Goal: Task Accomplishment & Management: Use online tool/utility

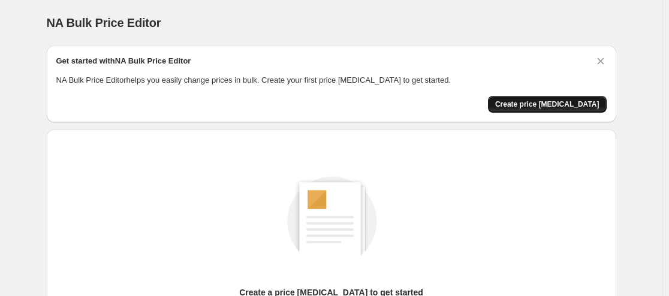
click at [572, 103] on span "Create price [MEDICAL_DATA]" at bounding box center [547, 105] width 104 height 10
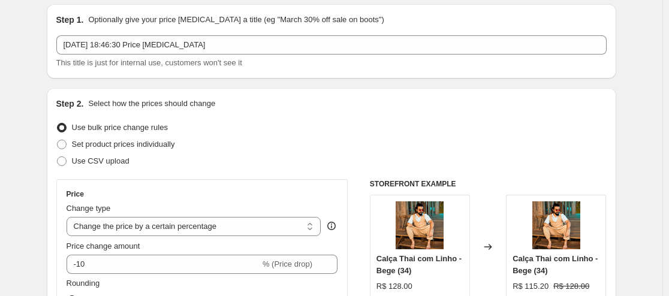
scroll to position [60, 0]
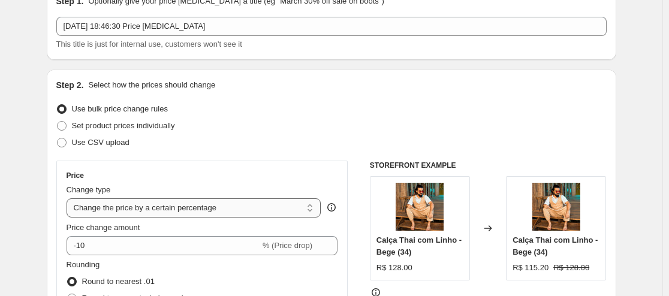
click at [264, 211] on select "Change the price to a certain amount Change the price by a certain amount Chang…" at bounding box center [194, 208] width 255 height 19
select select "to"
click at [69, 199] on select "Change the price to a certain amount Change the price by a certain amount Chang…" at bounding box center [194, 208] width 255 height 19
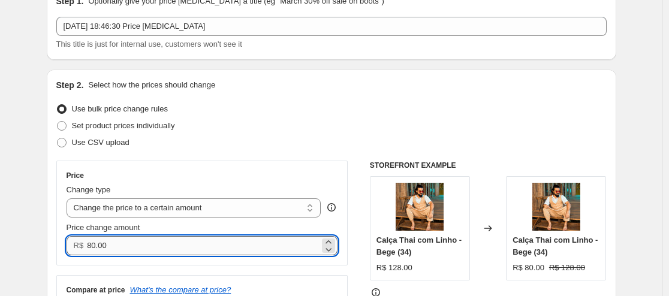
click at [139, 245] on input "80.00" at bounding box center [203, 245] width 233 height 19
drag, startPoint x: 123, startPoint y: 244, endPoint x: 29, endPoint y: 240, distance: 93.6
type input "10.00"
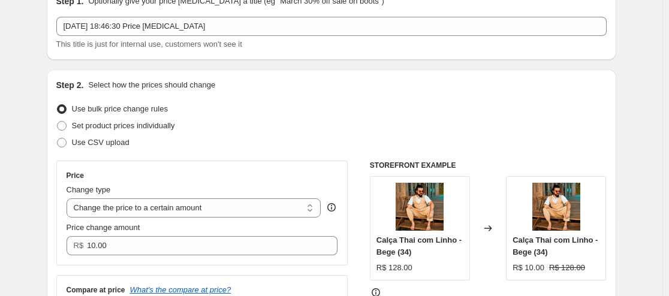
click at [56, 206] on div "Step 2. Select how the prices should change Use bulk price change rules Set pro…" at bounding box center [332, 224] width 570 height 309
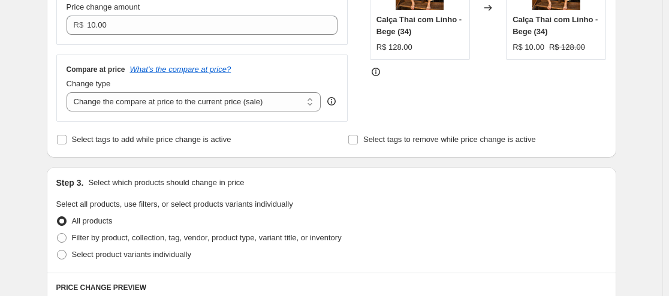
scroll to position [300, 0]
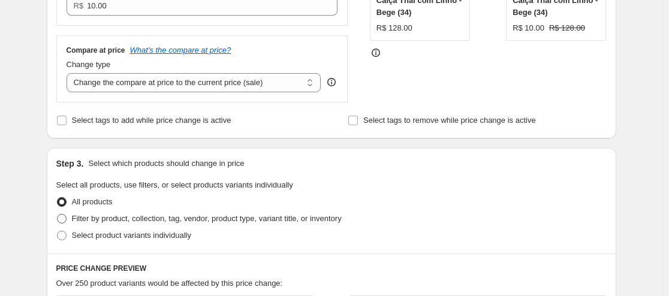
click at [184, 218] on span "Filter by product, collection, tag, vendor, product type, variant title, or inv…" at bounding box center [207, 218] width 270 height 9
click at [58, 215] on input "Filter by product, collection, tag, vendor, product type, variant title, or inv…" at bounding box center [57, 214] width 1 height 1
radio input "true"
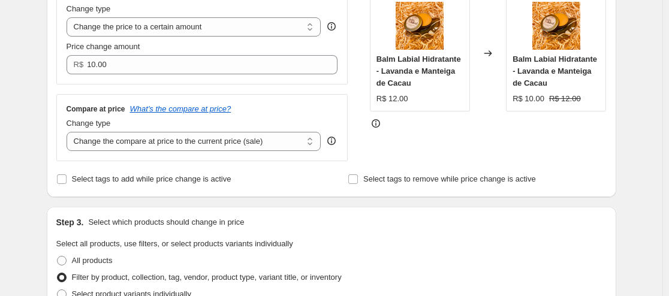
scroll to position [240, 0]
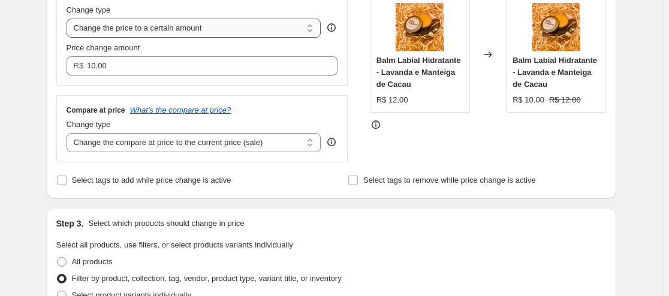
click at [224, 29] on select "Change the price to a certain amount Change the price by a certain amount Chang…" at bounding box center [194, 28] width 255 height 19
select select "by"
click at [69, 19] on select "Change the price to a certain amount Change the price by a certain amount Chang…" at bounding box center [194, 28] width 255 height 19
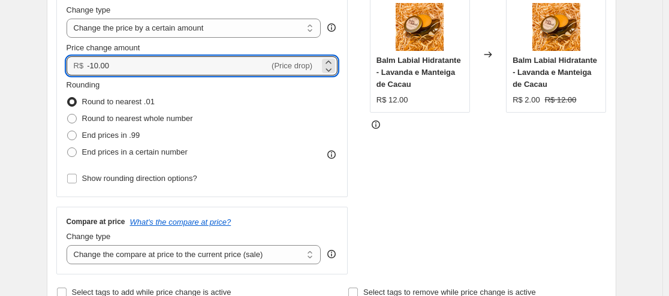
drag, startPoint x: 143, startPoint y: 65, endPoint x: 61, endPoint y: 64, distance: 82.8
click at [61, 64] on div "Price Change type Change the price to a certain amount Change the price by a ce…" at bounding box center [202, 89] width 292 height 216
type input "10.00"
click at [77, 118] on span at bounding box center [72, 119] width 10 height 10
click at [68, 115] on input "Round to nearest whole number" at bounding box center [67, 114] width 1 height 1
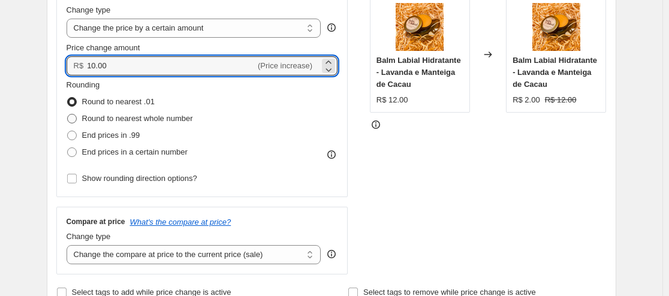
radio input "true"
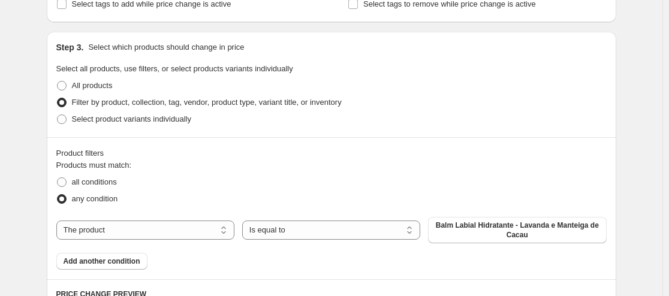
scroll to position [588, 0]
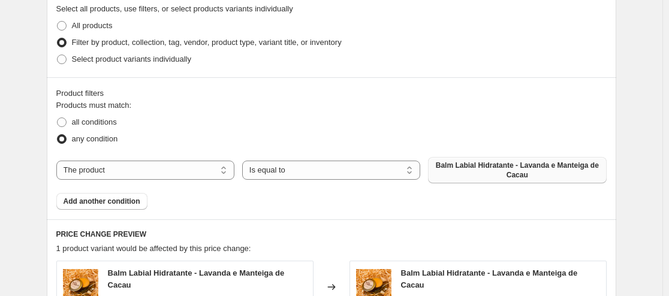
click at [471, 176] on span "Balm Labial Hidratante - Lavanda e Manteiga de Cacau" at bounding box center [517, 170] width 164 height 19
click at [273, 173] on select "Is equal to Is not equal to" at bounding box center [331, 170] width 178 height 19
click at [222, 171] on select "The product The product's collection The product's tag The product's vendor The…" at bounding box center [145, 170] width 178 height 19
click at [296, 171] on select "Is equal to Is not equal to" at bounding box center [331, 170] width 178 height 19
select select "not_equal"
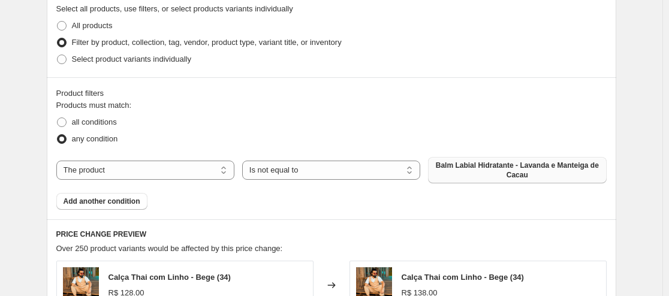
click at [491, 167] on span "Balm Labial Hidratante - Lavanda e Manteiga de Cacau" at bounding box center [517, 170] width 164 height 19
click at [189, 171] on select "The product The product's collection The product's tag The product's vendor The…" at bounding box center [145, 170] width 178 height 19
select select "tag"
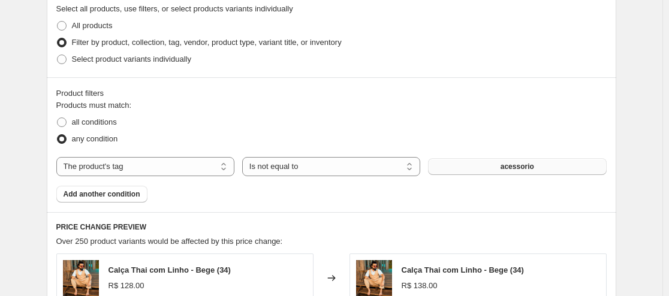
click at [473, 167] on button "acessorio" at bounding box center [517, 166] width 178 height 17
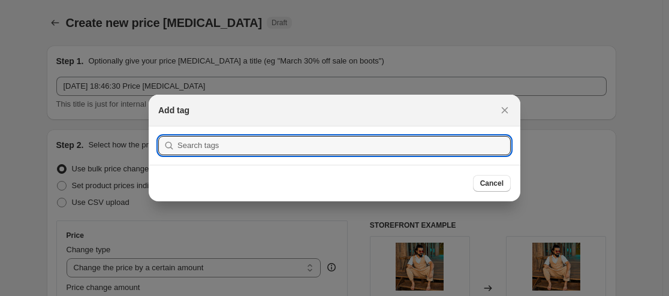
scroll to position [0, 0]
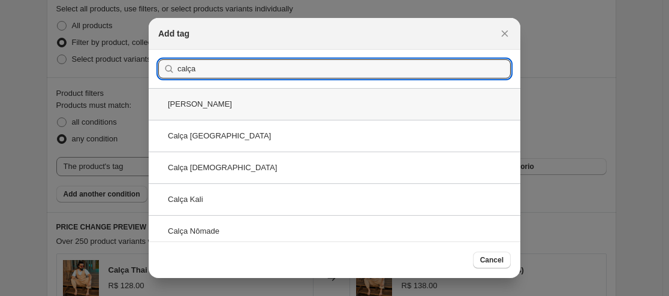
type input "calça"
click at [291, 112] on div "[PERSON_NAME]" at bounding box center [335, 104] width 372 height 32
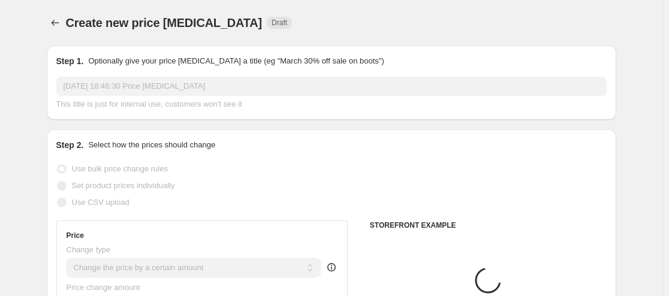
scroll to position [588, 0]
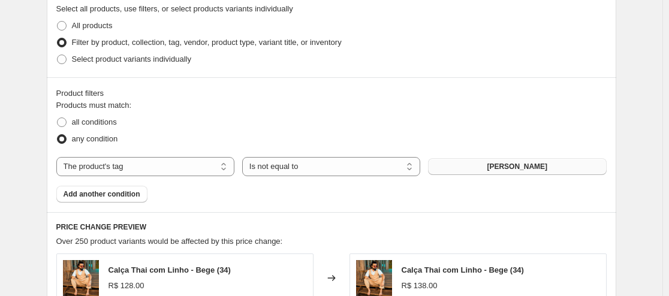
click at [494, 170] on button "[PERSON_NAME]" at bounding box center [517, 166] width 178 height 17
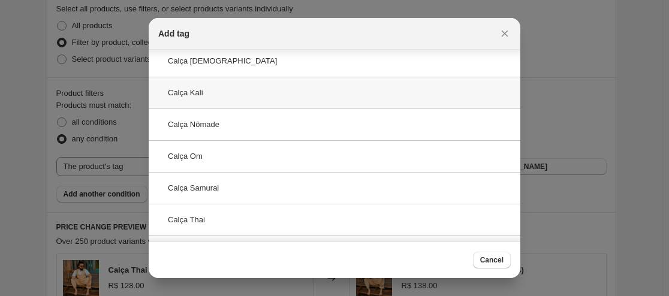
scroll to position [120, 0]
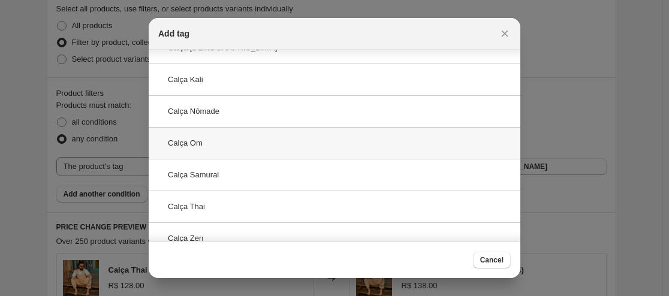
type input "calça"
click at [270, 145] on div "Calça Om" at bounding box center [335, 143] width 372 height 32
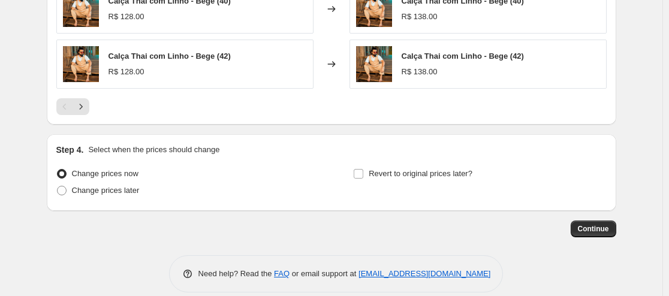
scroll to position [1038, 0]
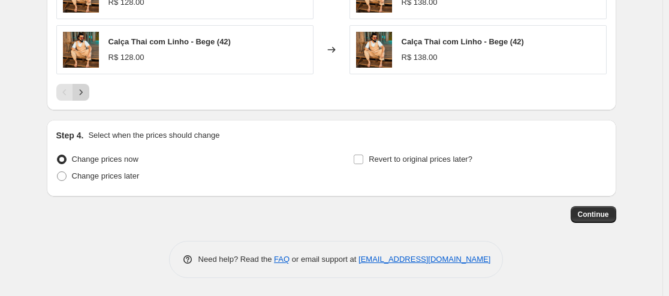
click at [87, 89] on icon "Next" at bounding box center [81, 92] width 12 height 12
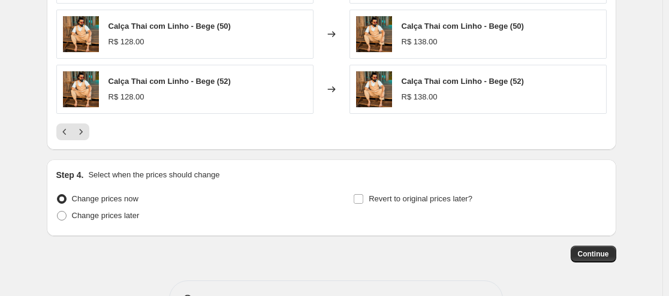
scroll to position [978, 0]
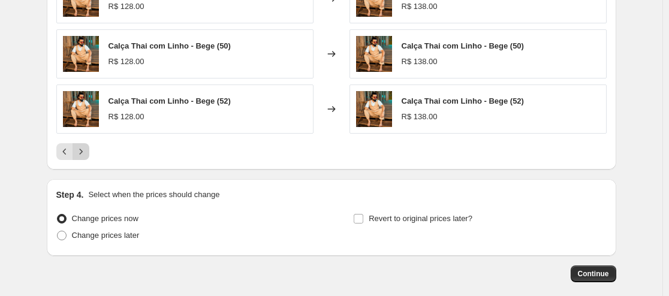
click at [84, 154] on icon "Next" at bounding box center [81, 152] width 12 height 12
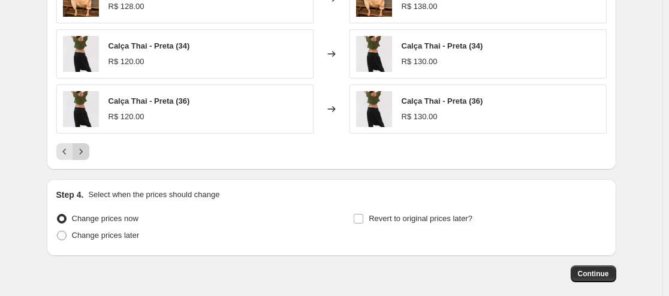
click at [84, 154] on icon "Next" at bounding box center [81, 152] width 12 height 12
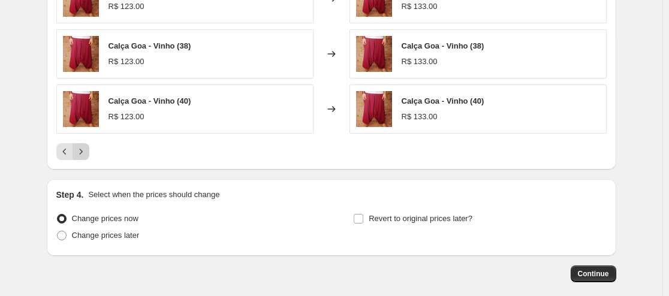
click at [84, 154] on icon "Next" at bounding box center [81, 152] width 12 height 12
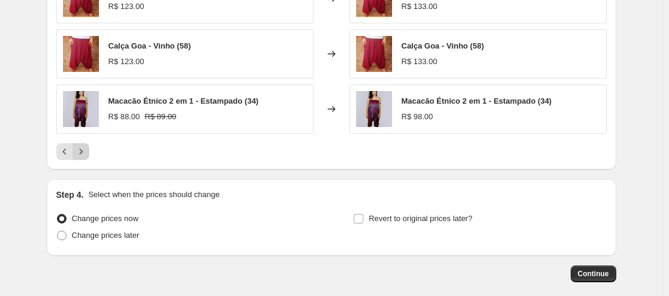
click at [84, 154] on icon "Next" at bounding box center [81, 152] width 12 height 12
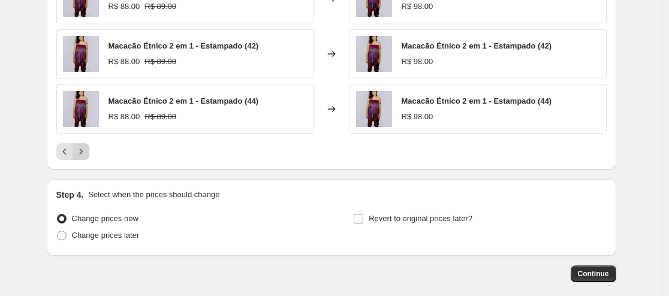
click at [84, 154] on icon "Next" at bounding box center [81, 152] width 12 height 12
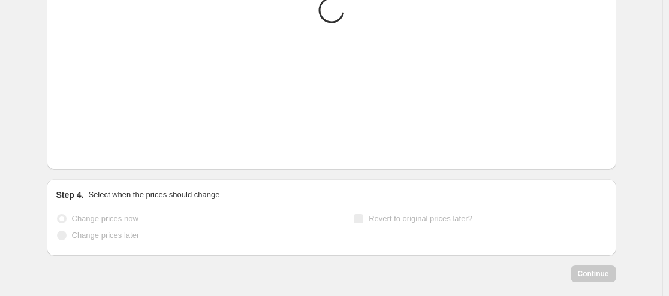
click at [84, 154] on icon "Next" at bounding box center [81, 152] width 12 height 12
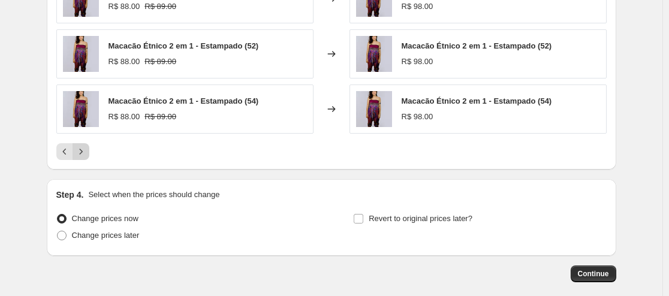
click at [84, 154] on icon "Next" at bounding box center [81, 152] width 12 height 12
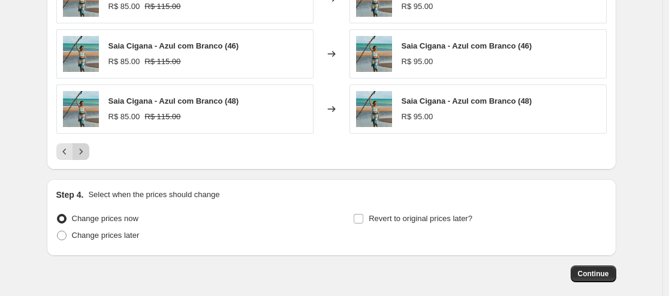
click at [84, 154] on icon "Next" at bounding box center [81, 152] width 12 height 12
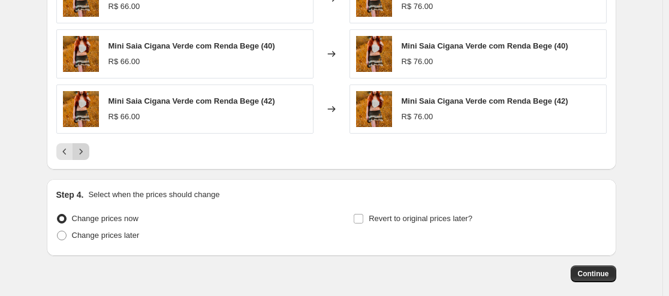
click at [84, 154] on icon "Next" at bounding box center [81, 152] width 12 height 12
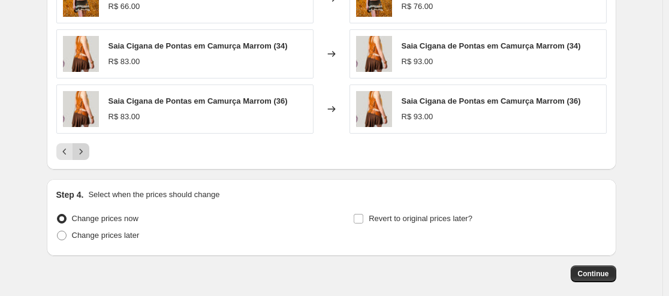
click at [84, 154] on icon "Next" at bounding box center [81, 152] width 12 height 12
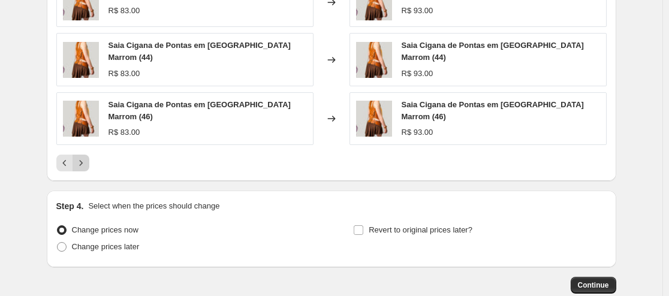
click at [84, 157] on icon "Next" at bounding box center [81, 163] width 12 height 12
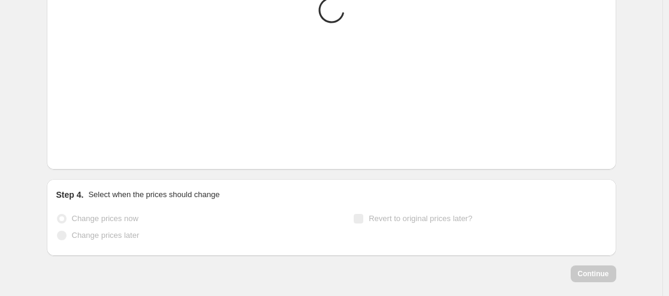
click at [84, 154] on icon "Next" at bounding box center [81, 152] width 12 height 12
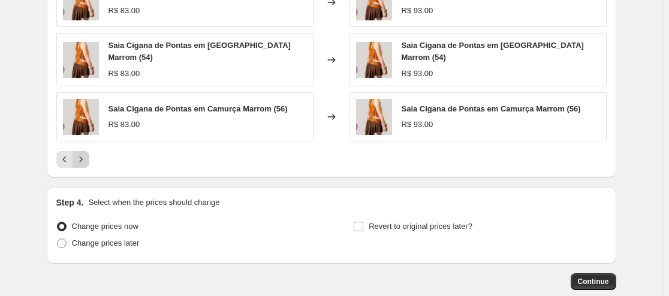
click at [84, 154] on icon "Next" at bounding box center [81, 160] width 12 height 12
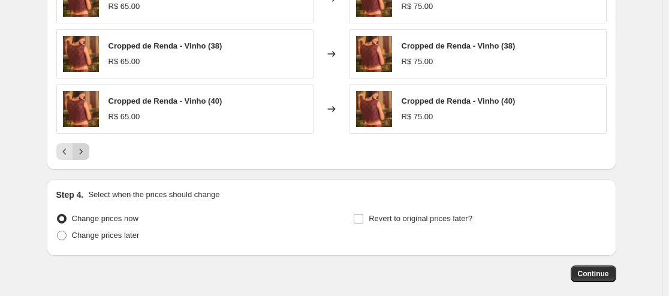
click at [84, 154] on icon "Next" at bounding box center [81, 152] width 12 height 12
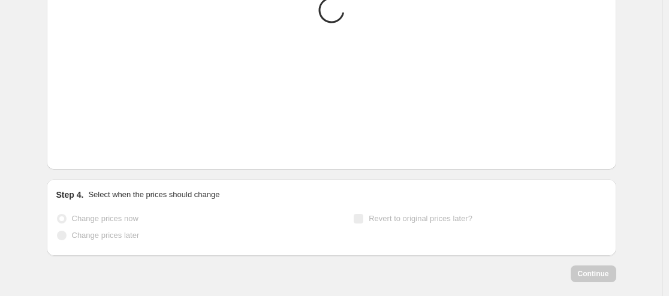
click at [84, 154] on icon "Next" at bounding box center [81, 152] width 12 height 12
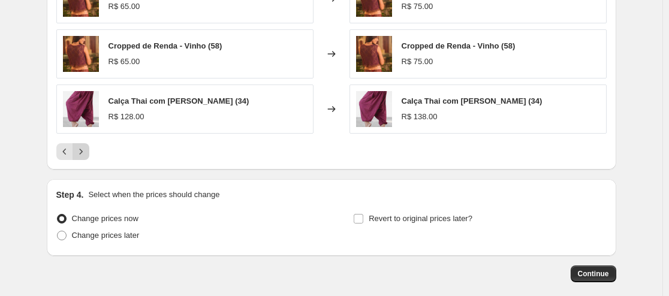
click at [84, 154] on icon "Next" at bounding box center [81, 152] width 12 height 12
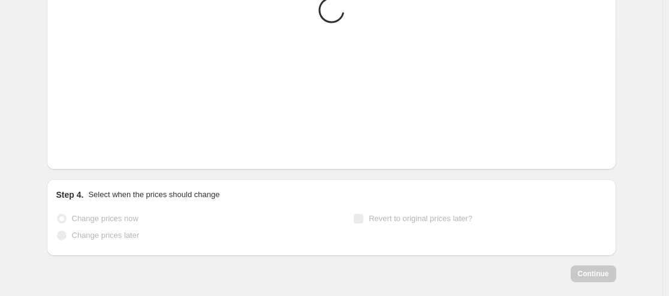
click at [84, 154] on icon "Next" at bounding box center [81, 152] width 12 height 12
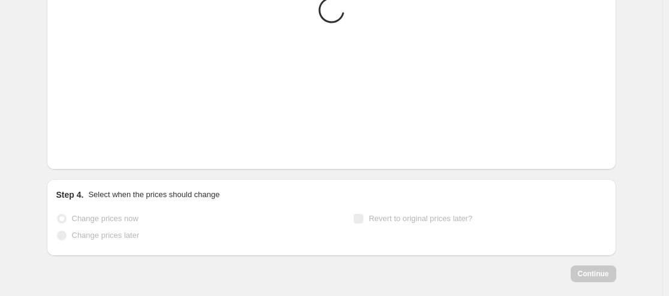
click at [84, 154] on icon "Next" at bounding box center [81, 152] width 12 height 12
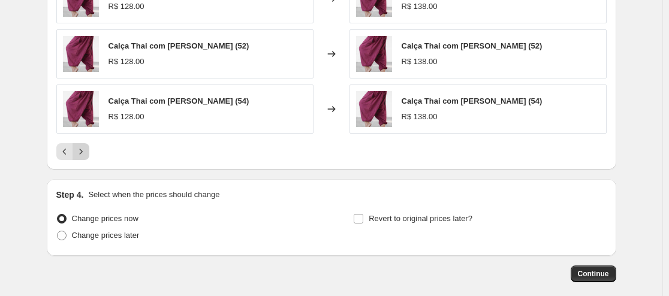
click at [84, 154] on icon "Next" at bounding box center [81, 152] width 12 height 12
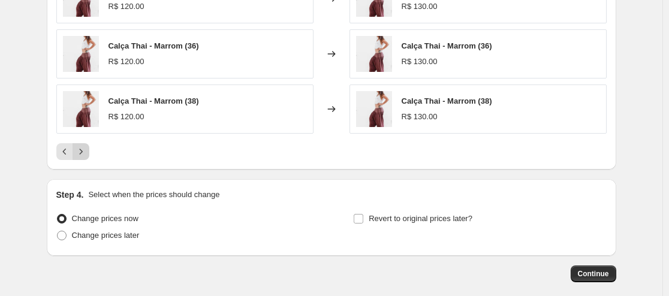
click at [84, 154] on icon "Next" at bounding box center [81, 152] width 12 height 12
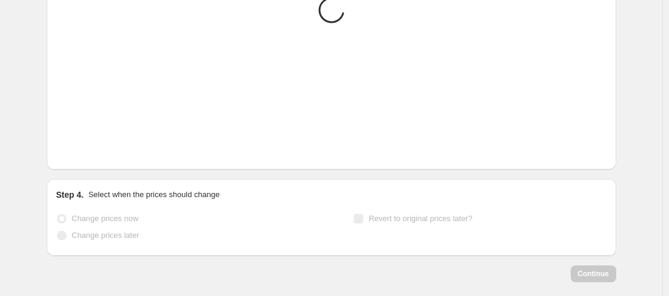
click at [84, 154] on icon "Next" at bounding box center [81, 152] width 12 height 12
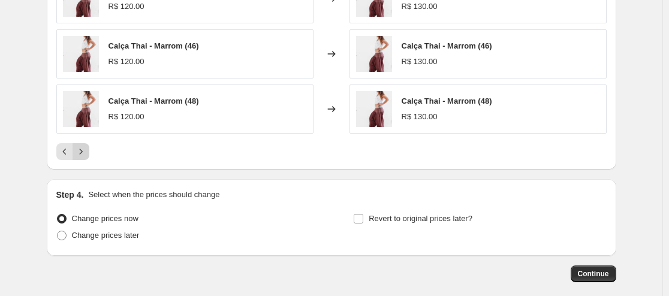
click at [84, 154] on icon "Next" at bounding box center [81, 152] width 12 height 12
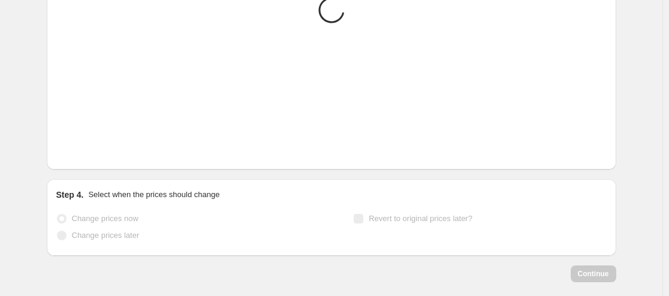
click at [84, 154] on icon "Next" at bounding box center [81, 152] width 12 height 12
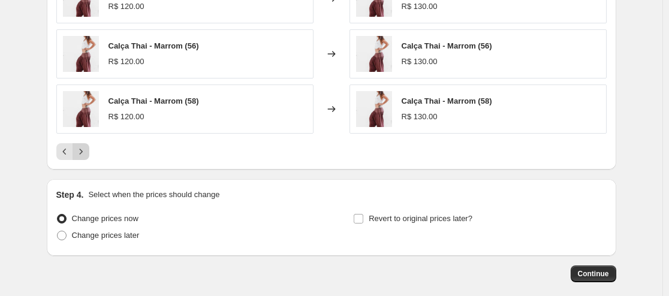
click at [84, 154] on icon "Next" at bounding box center [81, 152] width 12 height 12
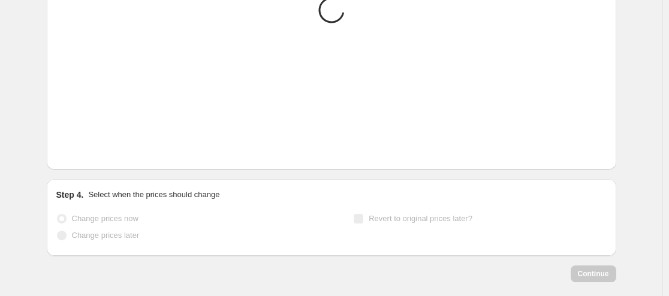
click at [84, 154] on icon "Next" at bounding box center [81, 152] width 12 height 12
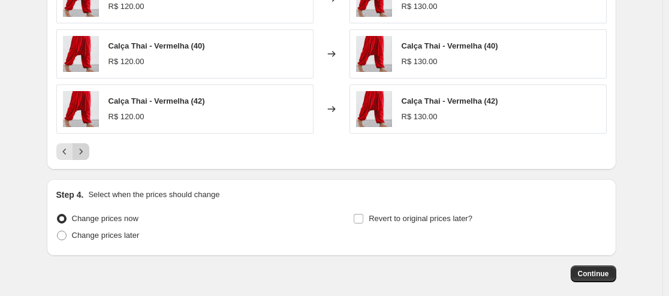
click at [84, 154] on icon "Next" at bounding box center [81, 152] width 12 height 12
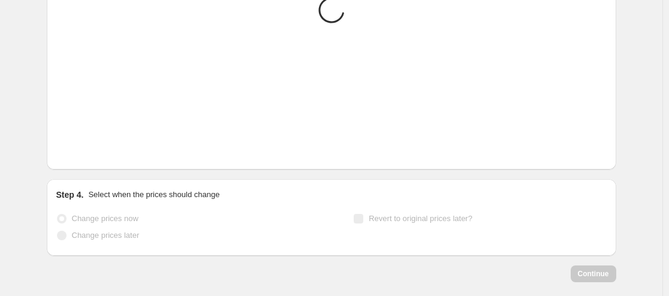
click at [84, 154] on icon "Next" at bounding box center [81, 152] width 12 height 12
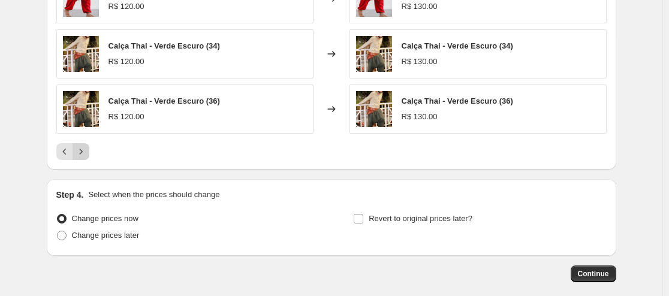
click at [84, 154] on icon "Next" at bounding box center [81, 152] width 12 height 12
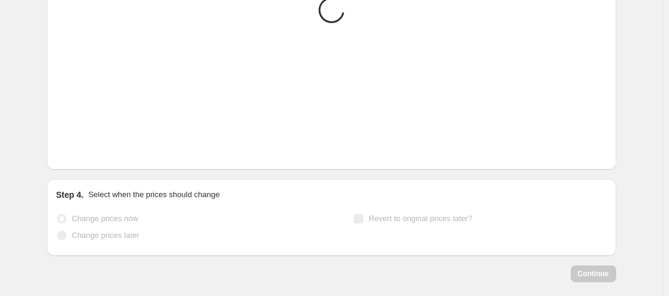
click at [84, 154] on icon "Next" at bounding box center [81, 152] width 12 height 12
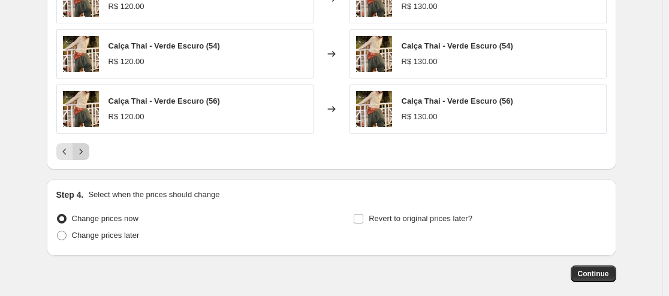
click at [84, 154] on icon "Next" at bounding box center [81, 152] width 12 height 12
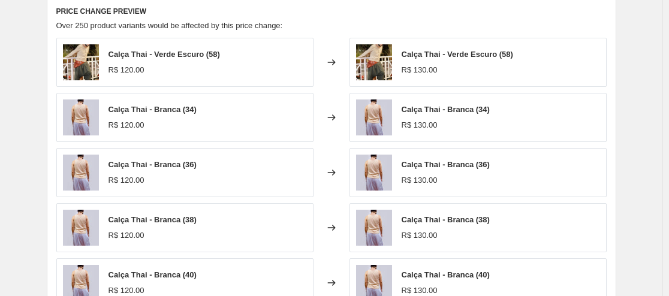
scroll to position [918, 0]
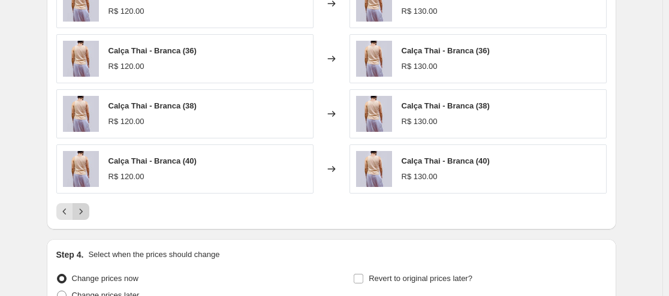
click at [86, 213] on icon "Next" at bounding box center [81, 212] width 12 height 12
click at [85, 210] on icon "Next" at bounding box center [81, 212] width 12 height 12
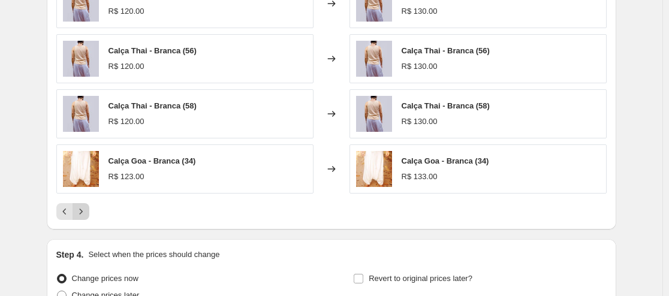
click at [85, 210] on icon "Next" at bounding box center [81, 212] width 12 height 12
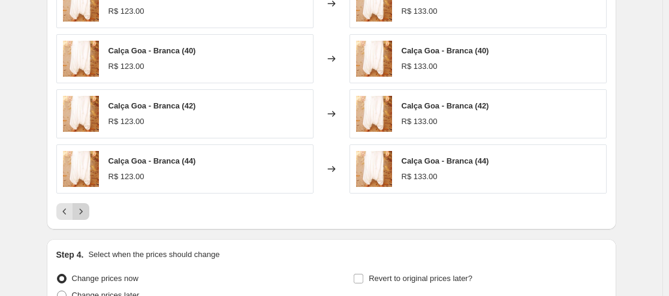
click at [85, 210] on icon "Next" at bounding box center [81, 212] width 12 height 12
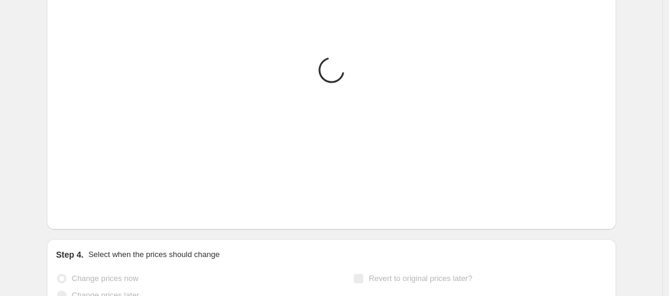
click at [85, 210] on icon "Next" at bounding box center [81, 212] width 12 height 12
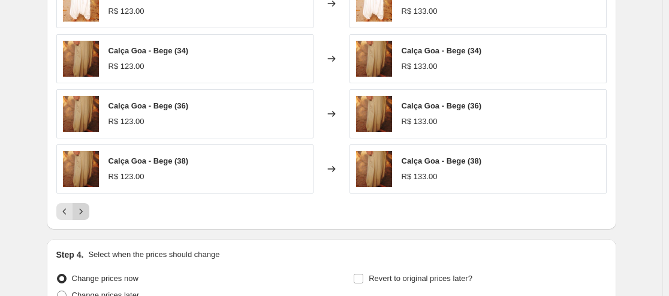
click at [85, 210] on icon "Next" at bounding box center [81, 212] width 12 height 12
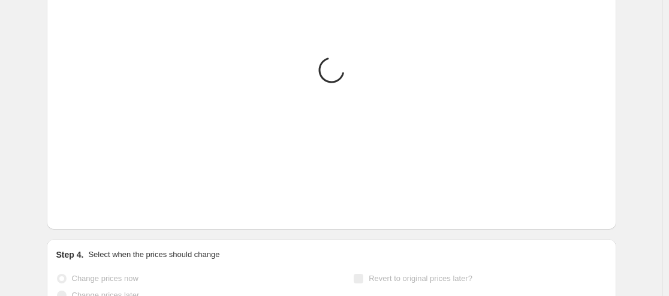
click at [85, 210] on icon "Next" at bounding box center [81, 212] width 12 height 12
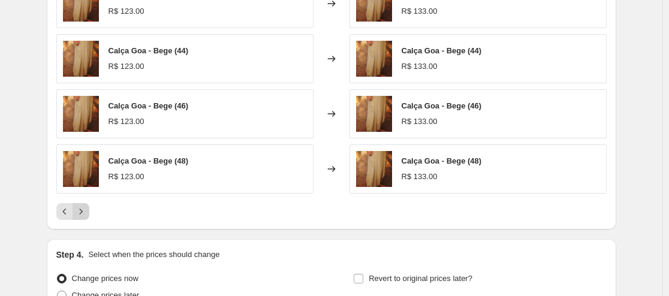
click at [85, 210] on icon "Next" at bounding box center [81, 212] width 12 height 12
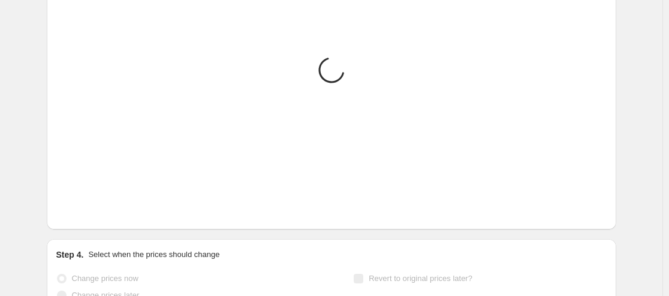
click at [85, 210] on icon "Next" at bounding box center [81, 212] width 12 height 12
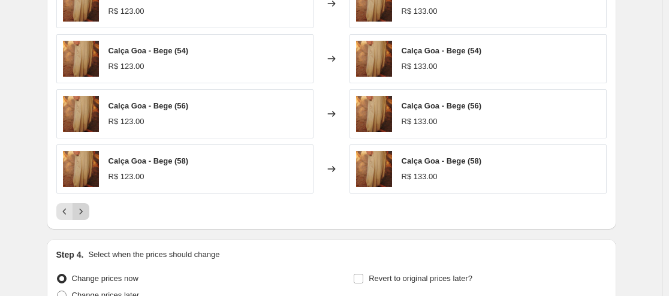
click at [85, 210] on icon "Next" at bounding box center [81, 212] width 12 height 12
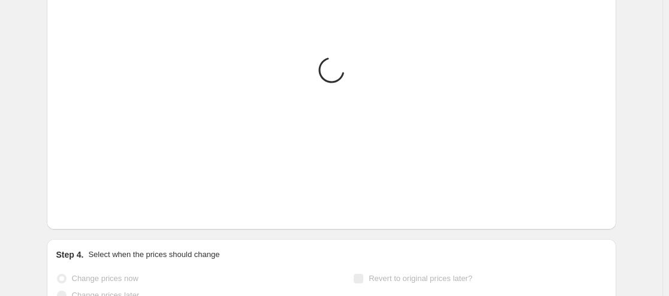
click at [85, 210] on icon "Next" at bounding box center [81, 212] width 12 height 12
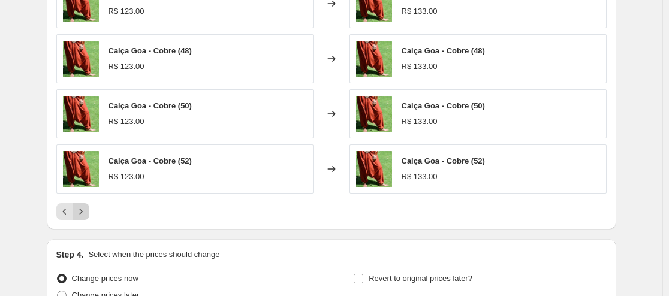
click at [85, 210] on icon "Next" at bounding box center [81, 212] width 12 height 12
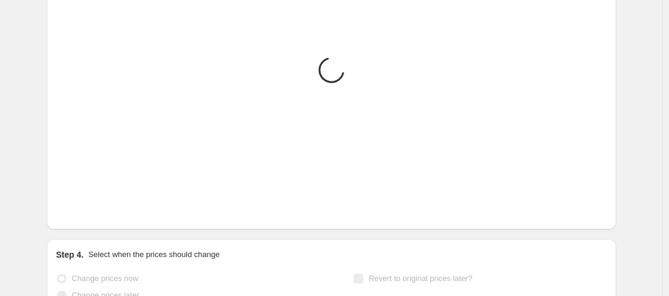
click at [85, 210] on icon "Next" at bounding box center [81, 212] width 12 height 12
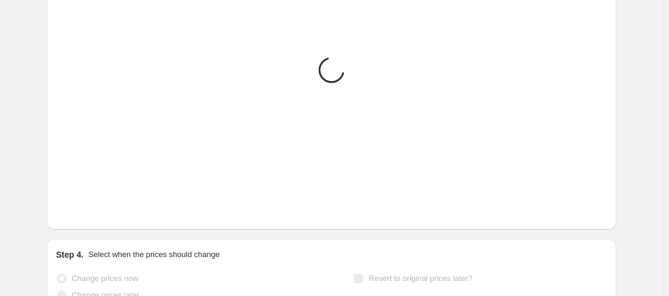
click at [85, 210] on icon "Next" at bounding box center [81, 212] width 12 height 12
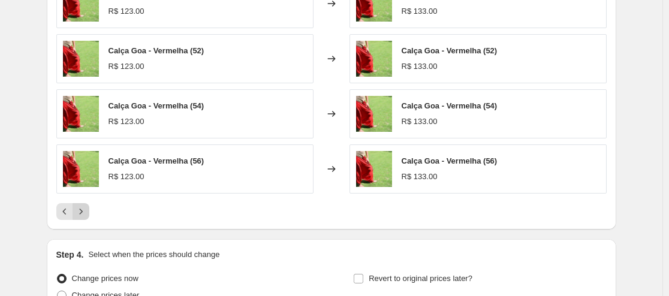
click at [85, 210] on icon "Next" at bounding box center [81, 212] width 12 height 12
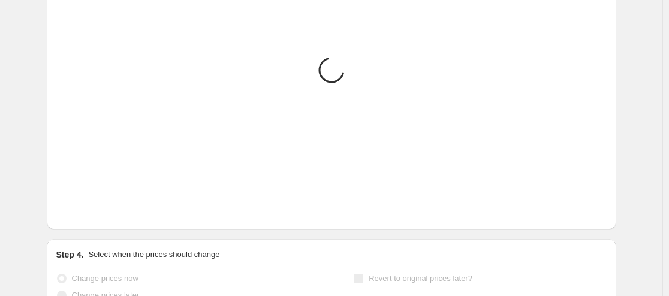
click at [85, 210] on icon "Next" at bounding box center [81, 212] width 12 height 12
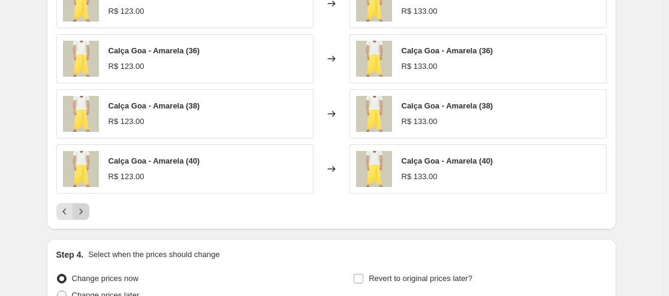
click at [85, 210] on icon "Next" at bounding box center [81, 212] width 12 height 12
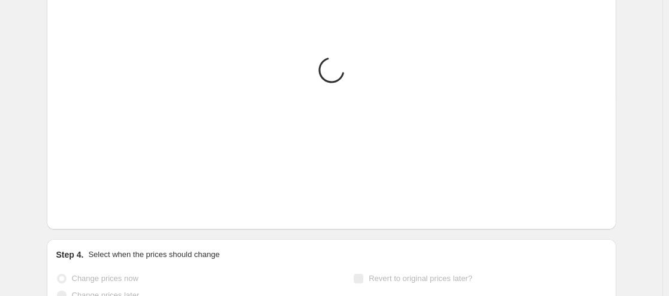
click at [85, 210] on icon "Next" at bounding box center [81, 212] width 12 height 12
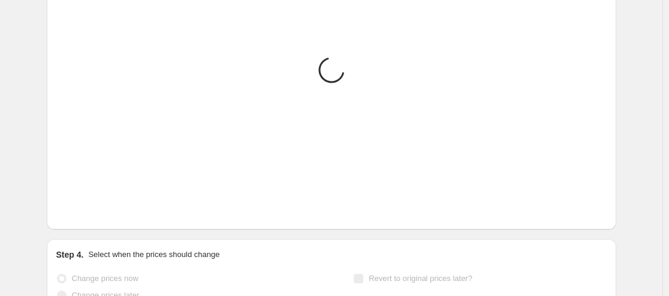
click at [85, 210] on icon "Next" at bounding box center [81, 212] width 12 height 12
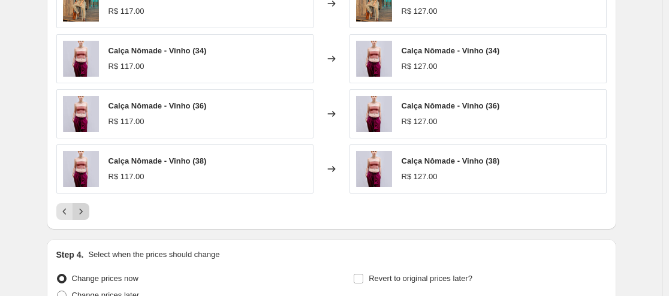
click at [85, 210] on icon "Next" at bounding box center [81, 212] width 12 height 12
click at [83, 207] on icon "Next" at bounding box center [81, 212] width 12 height 12
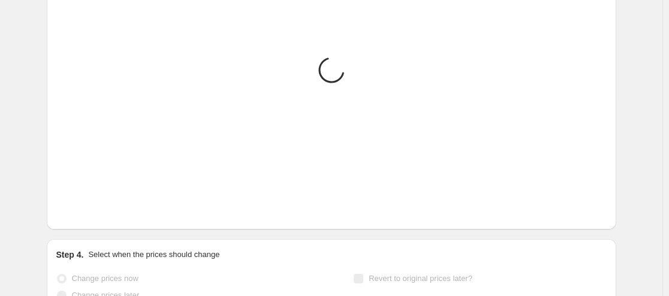
click at [83, 207] on icon "Next" at bounding box center [81, 212] width 12 height 12
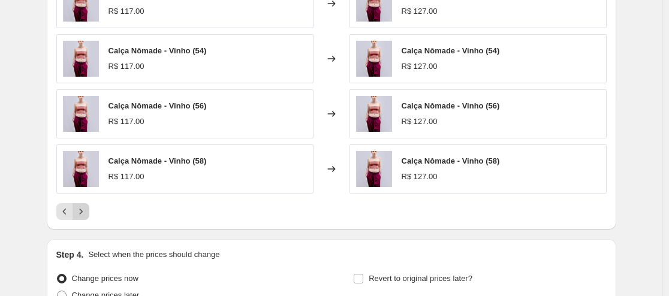
click at [83, 207] on icon "Next" at bounding box center [81, 212] width 12 height 12
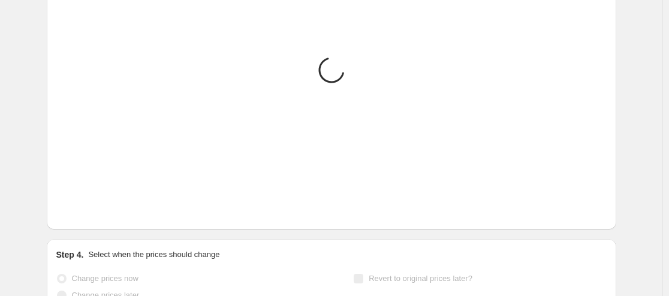
click at [83, 207] on icon "Next" at bounding box center [81, 212] width 12 height 12
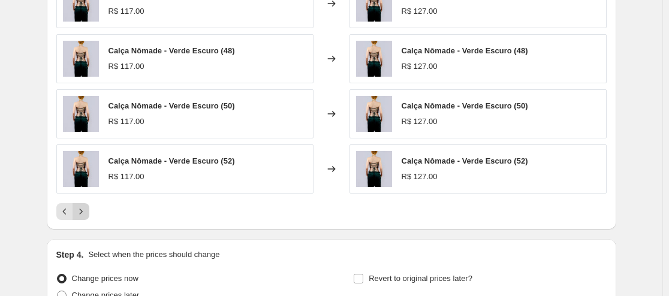
click at [83, 207] on icon "Next" at bounding box center [81, 212] width 12 height 12
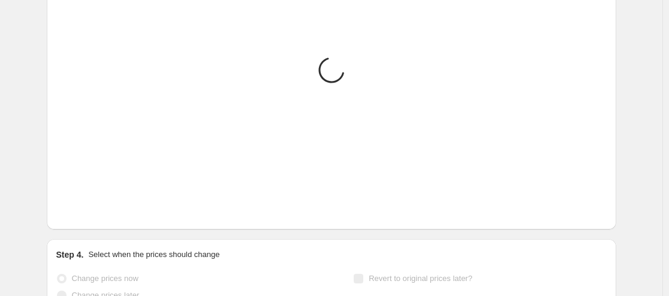
click at [83, 207] on icon "Next" at bounding box center [81, 212] width 12 height 12
click at [83, 207] on div "Loading... Placeholder R$ 59.05 R$ 65.61 Changed to Placeholder R$ 53.15 R$ 59.…" at bounding box center [331, 72] width 551 height 296
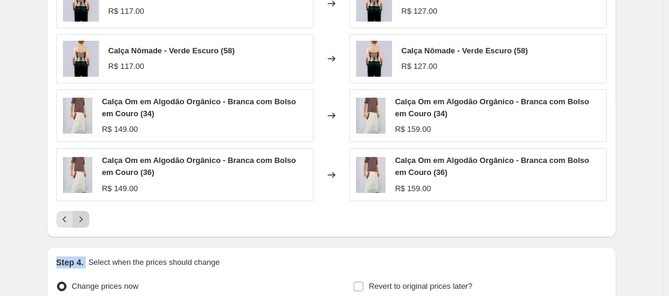
click at [83, 207] on div "Calça Nômade - Verde Escuro (54) R$ 117.00 Changed to Calça Nômade - Verde Escu…" at bounding box center [331, 76] width 551 height 304
click at [83, 216] on icon "Next" at bounding box center [81, 219] width 12 height 12
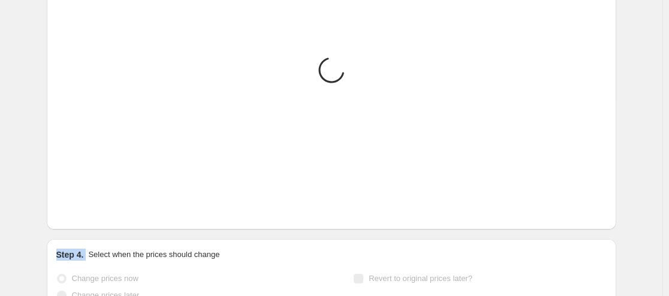
click at [83, 216] on div "Loading... Placeholder R$ 59.05 R$ 65.61 Changed to Placeholder R$ 53.15 R$ 59.…" at bounding box center [331, 72] width 551 height 296
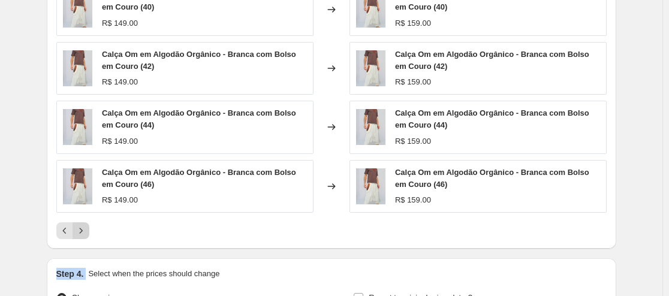
click at [85, 228] on icon "Next" at bounding box center [81, 231] width 12 height 12
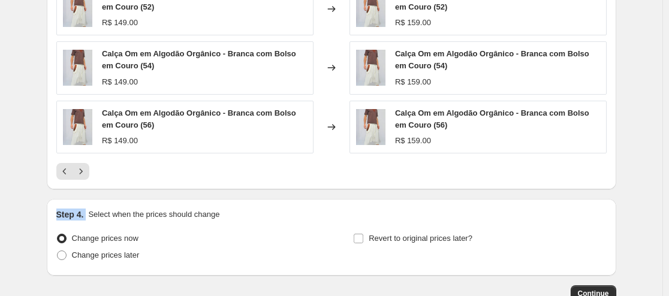
scroll to position [978, 0]
click at [85, 173] on icon "Next" at bounding box center [81, 171] width 12 height 12
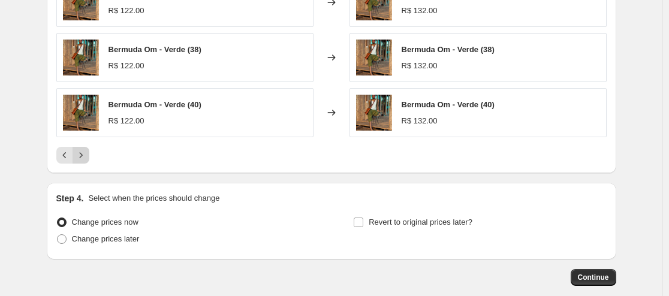
click at [85, 161] on icon "Next" at bounding box center [81, 155] width 12 height 12
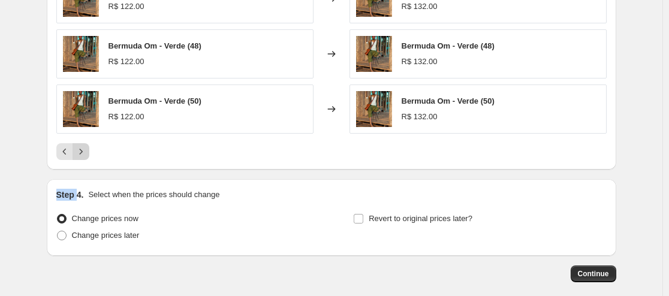
click at [86, 149] on icon "Next" at bounding box center [81, 152] width 12 height 12
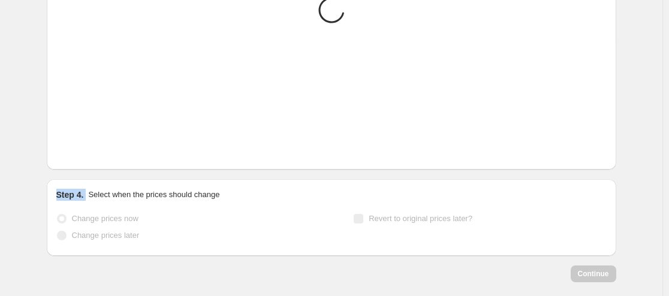
click at [86, 149] on icon "Next" at bounding box center [81, 152] width 12 height 12
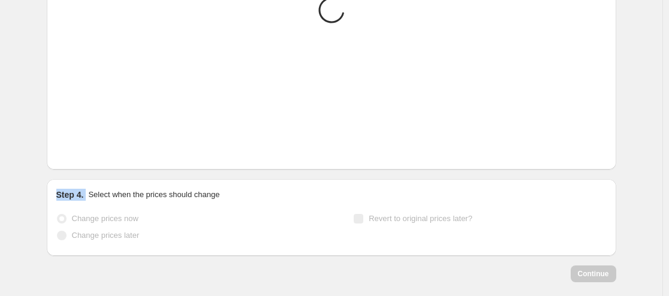
click at [86, 149] on icon "Next" at bounding box center [81, 152] width 12 height 12
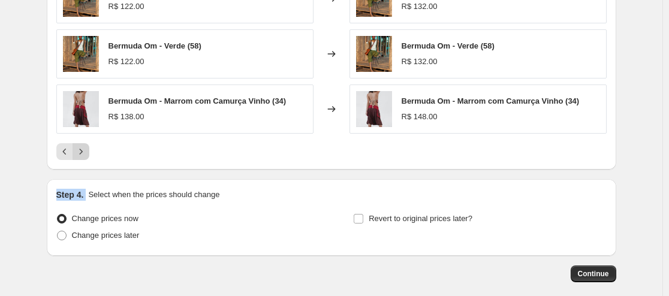
click at [86, 149] on icon "Next" at bounding box center [81, 152] width 12 height 12
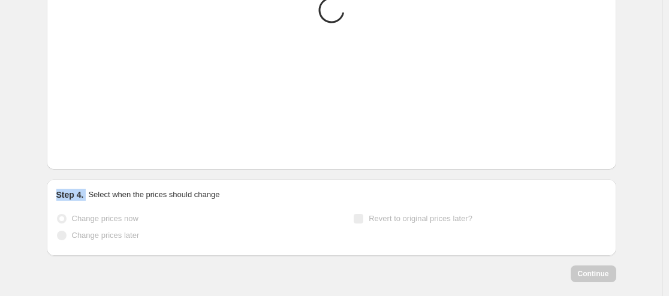
click at [86, 149] on icon "Next" at bounding box center [81, 152] width 12 height 12
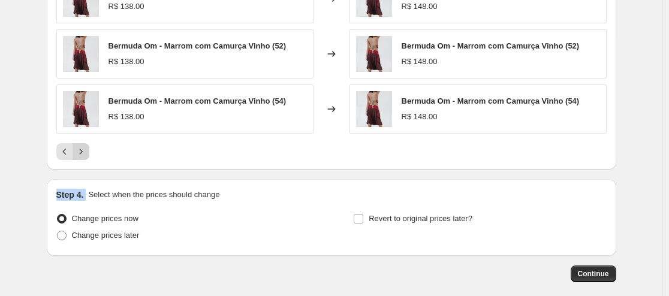
click at [86, 149] on icon "Next" at bounding box center [81, 152] width 12 height 12
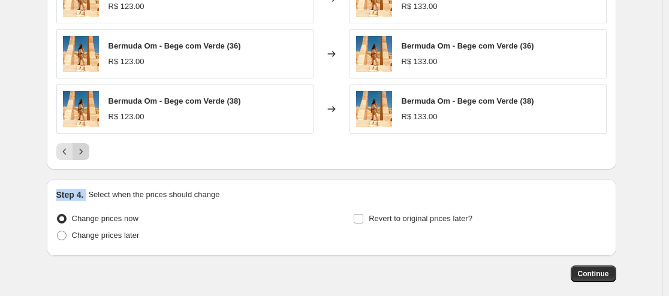
click at [86, 149] on icon "Next" at bounding box center [81, 152] width 12 height 12
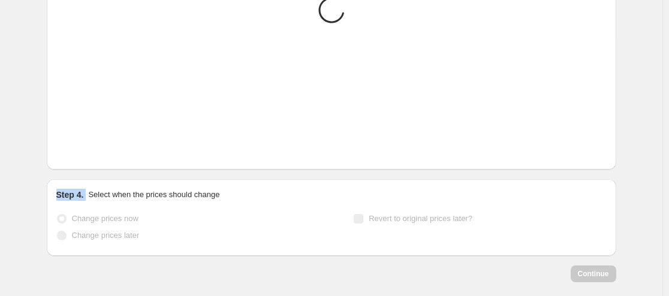
click at [86, 149] on icon "Next" at bounding box center [81, 152] width 12 height 12
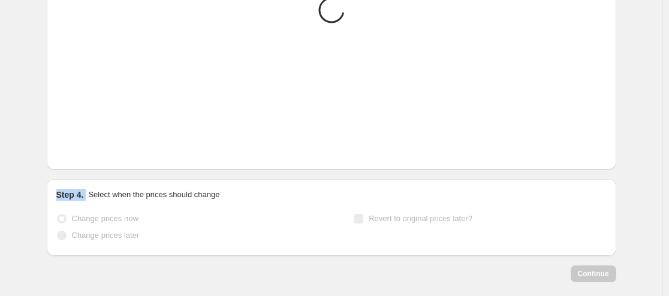
click at [86, 149] on icon "Next" at bounding box center [81, 152] width 12 height 12
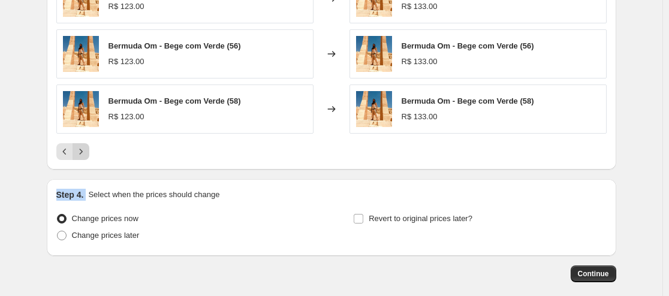
click at [86, 149] on icon "Next" at bounding box center [81, 152] width 12 height 12
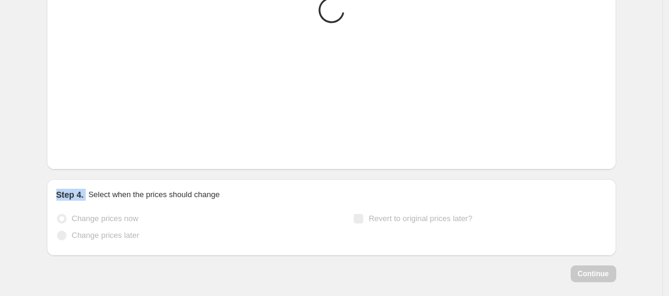
click at [86, 149] on icon "Next" at bounding box center [81, 152] width 12 height 12
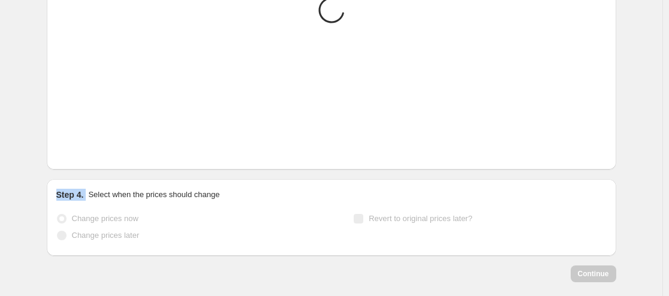
click at [86, 149] on icon "Next" at bounding box center [81, 152] width 12 height 12
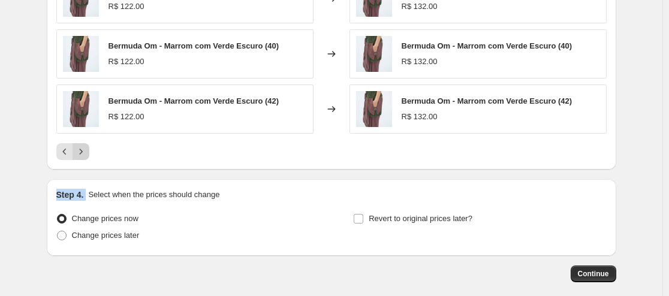
click at [86, 149] on icon "Next" at bounding box center [81, 152] width 12 height 12
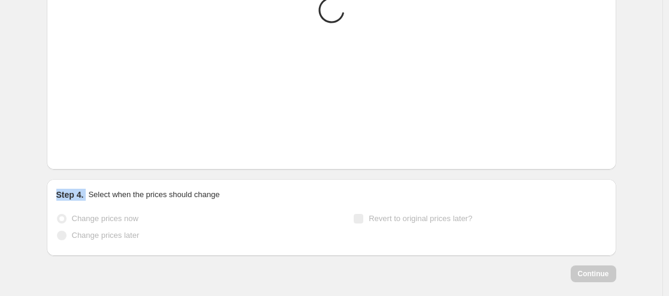
click at [86, 149] on icon "Next" at bounding box center [81, 152] width 12 height 12
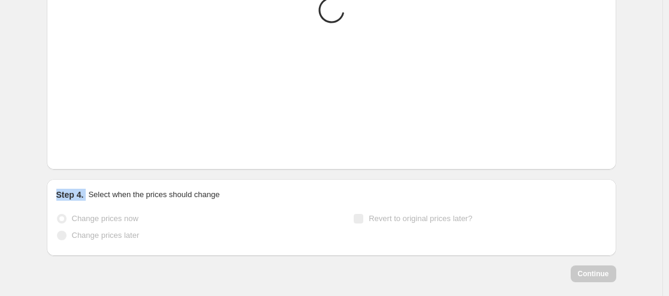
click at [86, 149] on icon "Next" at bounding box center [81, 152] width 12 height 12
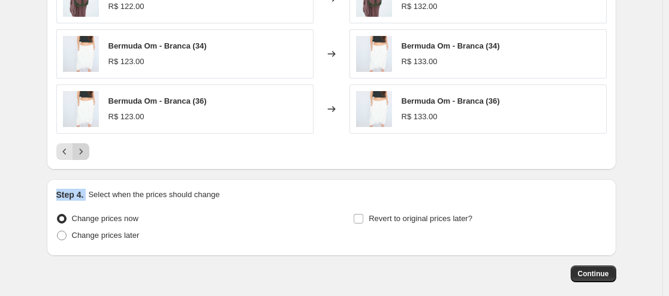
click at [86, 149] on icon "Next" at bounding box center [81, 152] width 12 height 12
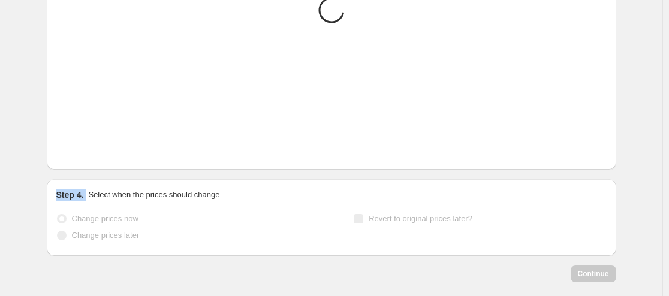
click at [86, 149] on icon "Next" at bounding box center [81, 152] width 12 height 12
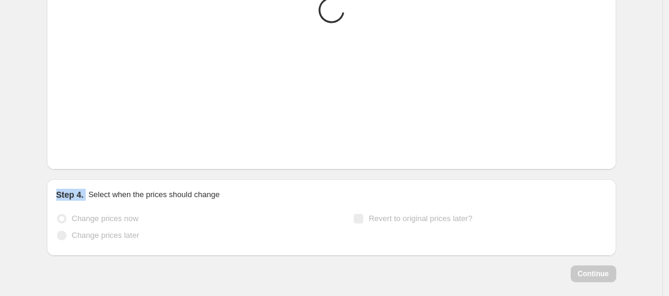
click at [86, 149] on icon "Next" at bounding box center [81, 152] width 12 height 12
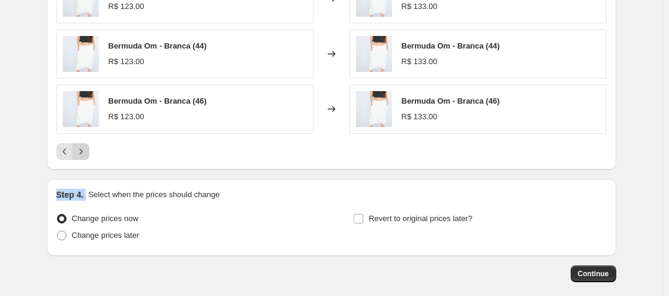
click at [86, 149] on icon "Next" at bounding box center [81, 152] width 12 height 12
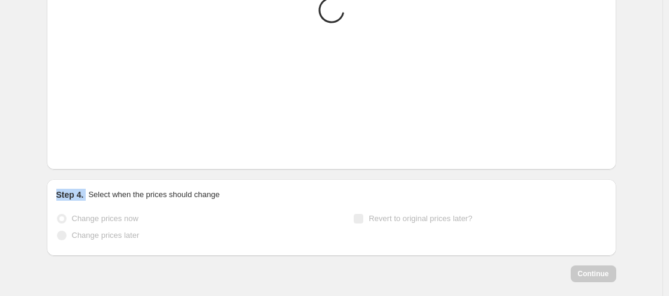
click at [86, 149] on icon "Next" at bounding box center [81, 152] width 12 height 12
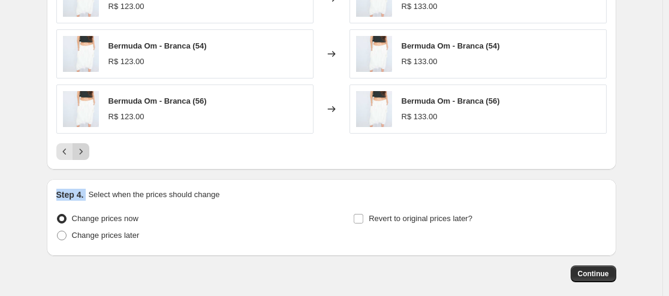
click at [86, 149] on icon "Next" at bounding box center [81, 152] width 12 height 12
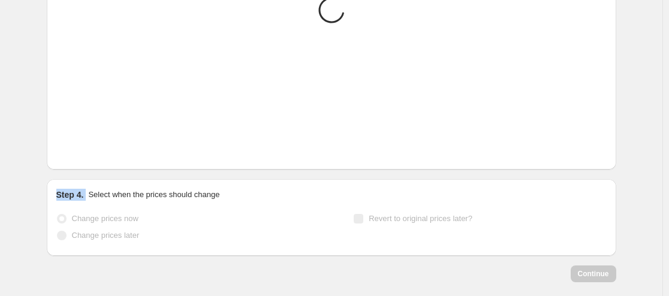
click at [86, 149] on icon "Next" at bounding box center [81, 152] width 12 height 12
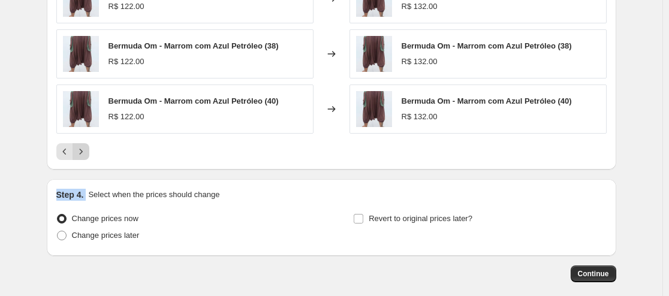
click at [86, 149] on icon "Next" at bounding box center [81, 152] width 12 height 12
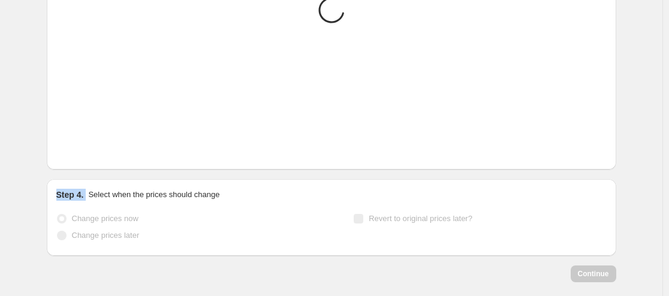
click at [86, 149] on icon "Next" at bounding box center [81, 152] width 12 height 12
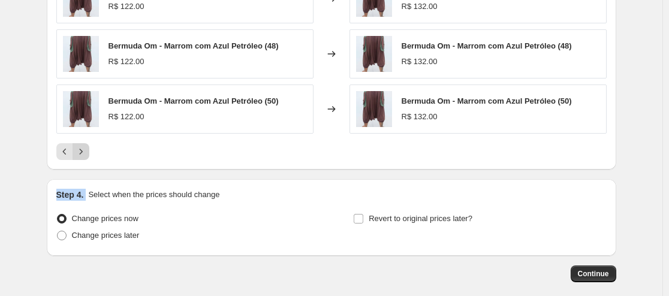
click at [86, 149] on icon "Next" at bounding box center [81, 152] width 12 height 12
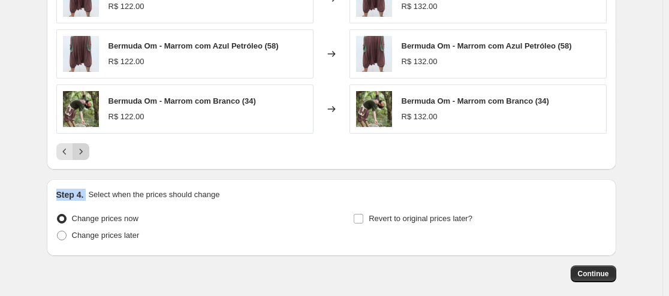
click at [86, 149] on icon "Next" at bounding box center [81, 152] width 12 height 12
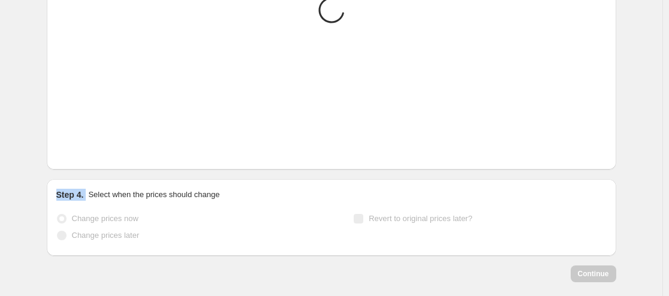
click at [86, 149] on icon "Next" at bounding box center [81, 152] width 12 height 12
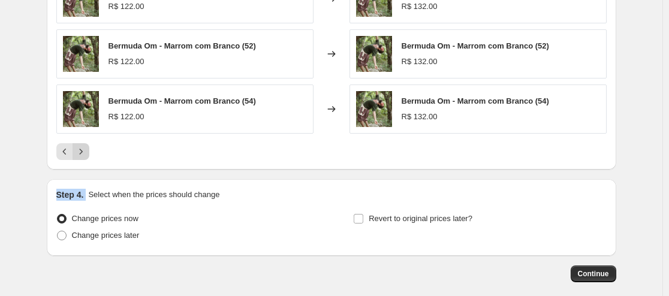
click at [86, 149] on icon "Next" at bounding box center [81, 152] width 12 height 12
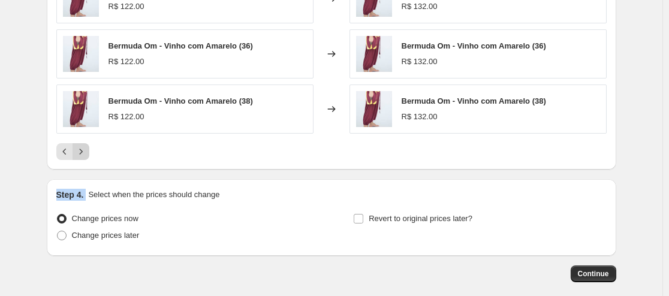
click at [82, 149] on icon "Next" at bounding box center [81, 152] width 12 height 12
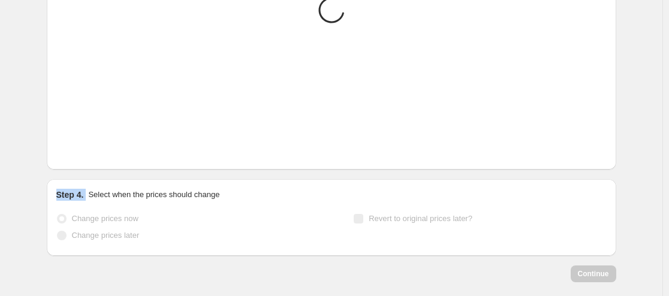
click at [82, 149] on icon "Next" at bounding box center [81, 152] width 12 height 12
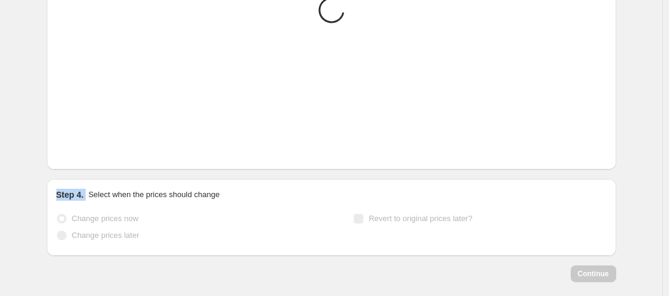
click at [82, 149] on icon "Next" at bounding box center [81, 152] width 12 height 12
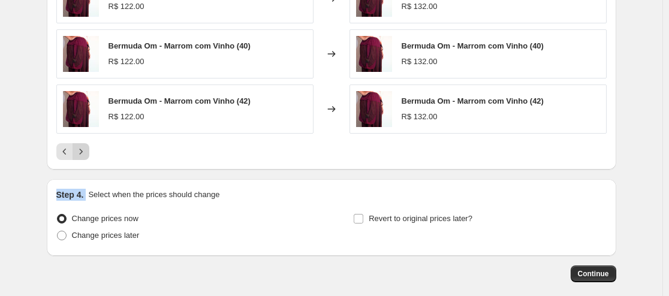
click at [82, 149] on icon "Next" at bounding box center [81, 152] width 12 height 12
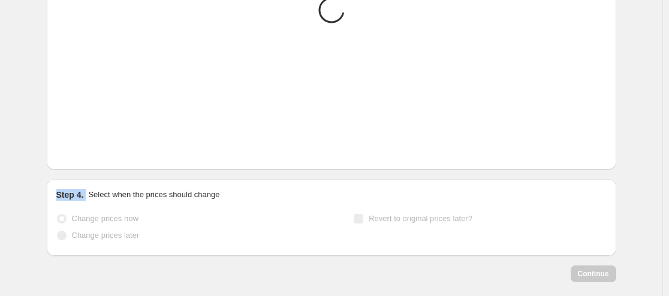
click at [82, 149] on icon "Next" at bounding box center [81, 152] width 12 height 12
click at [82, 148] on icon "Next" at bounding box center [81, 152] width 12 height 12
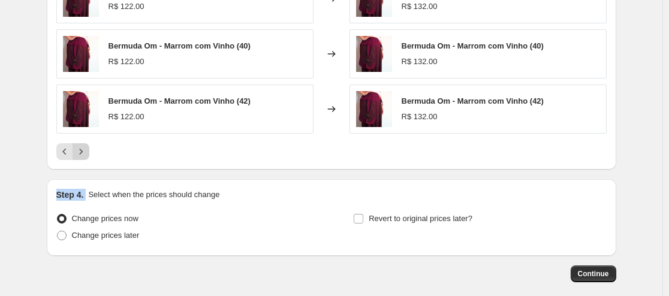
click at [81, 148] on icon "Next" at bounding box center [81, 152] width 12 height 12
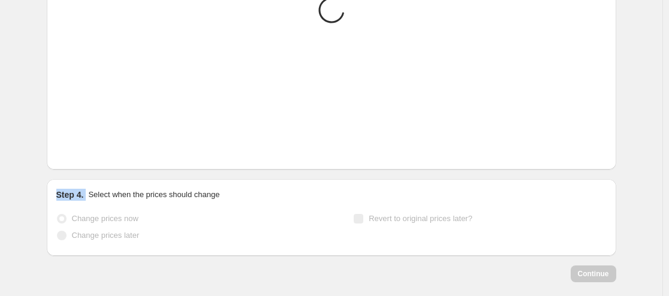
click at [81, 148] on icon "Next" at bounding box center [81, 152] width 12 height 12
click at [80, 148] on icon "Next" at bounding box center [81, 152] width 12 height 12
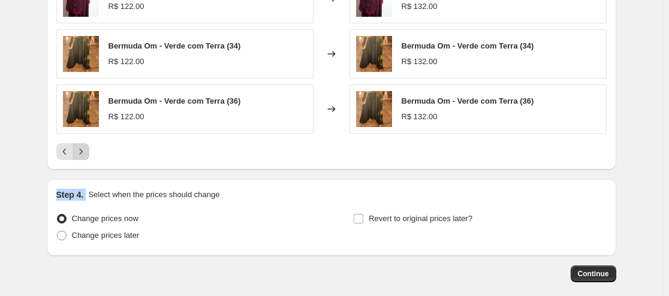
click at [80, 148] on icon "Next" at bounding box center [81, 152] width 12 height 12
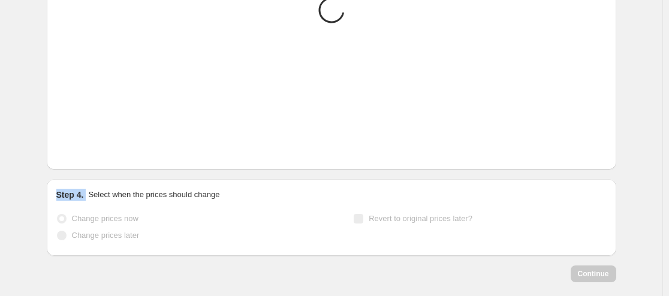
click at [80, 148] on icon "Next" at bounding box center [81, 152] width 12 height 12
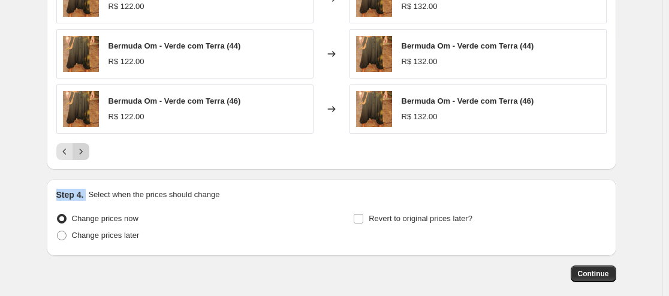
click at [80, 148] on icon "Next" at bounding box center [81, 152] width 12 height 12
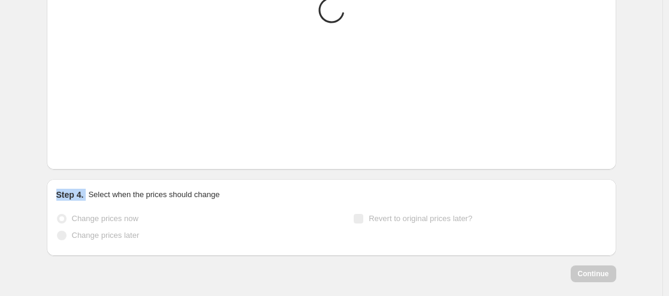
click at [80, 148] on icon "Next" at bounding box center [81, 152] width 12 height 12
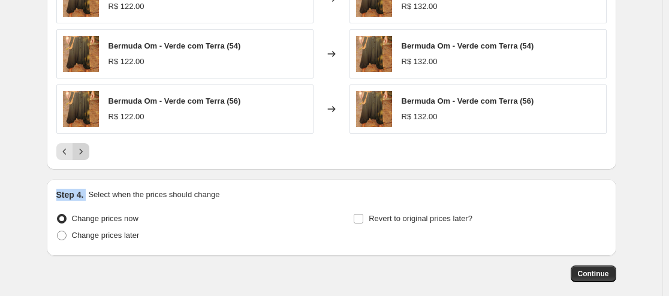
click at [80, 148] on icon "Next" at bounding box center [81, 152] width 12 height 12
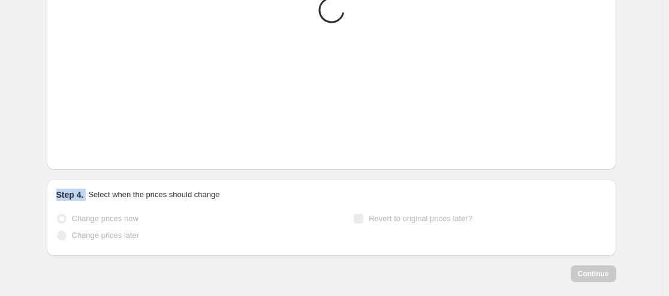
click at [80, 148] on icon "Next" at bounding box center [81, 152] width 12 height 12
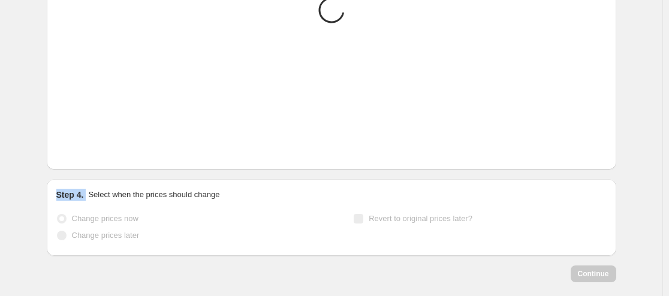
click at [80, 148] on icon "Next" at bounding box center [81, 152] width 12 height 12
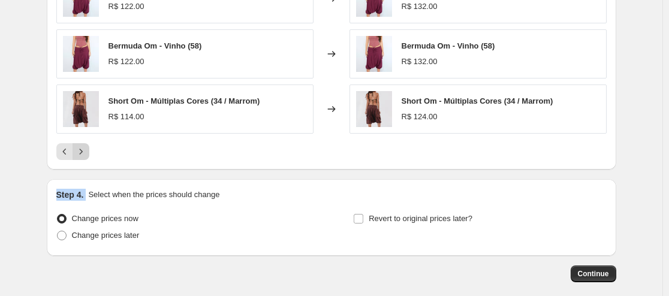
click at [80, 148] on icon "Next" at bounding box center [81, 152] width 12 height 12
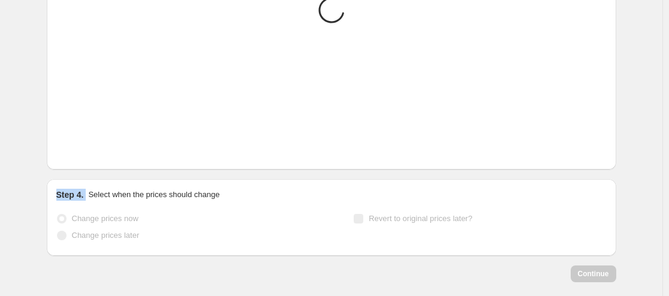
click at [80, 148] on icon "Next" at bounding box center [81, 152] width 12 height 12
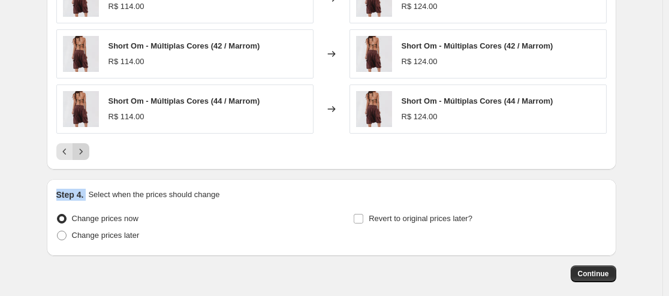
click at [80, 148] on icon "Next" at bounding box center [81, 152] width 12 height 12
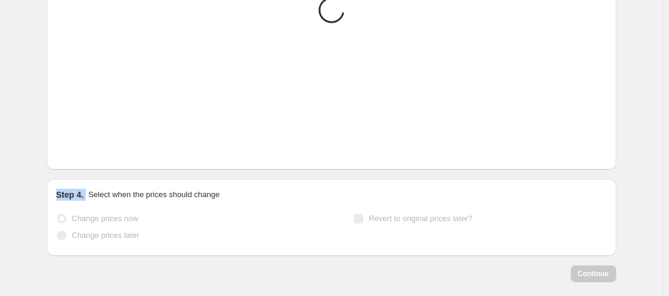
click at [80, 148] on icon "Next" at bounding box center [81, 152] width 12 height 12
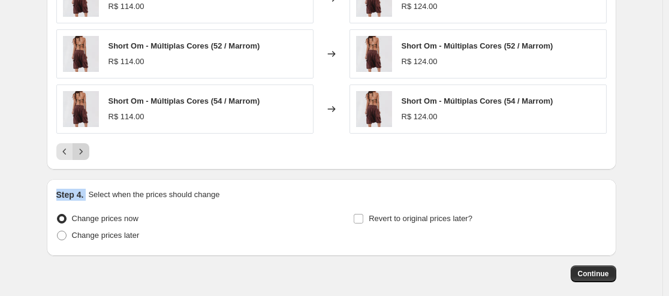
click at [80, 148] on icon "Next" at bounding box center [81, 152] width 12 height 12
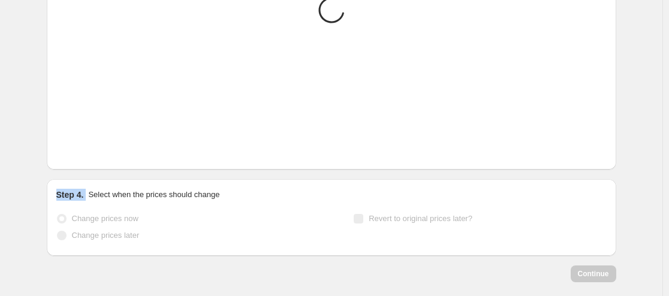
click at [80, 148] on icon "Next" at bounding box center [81, 152] width 12 height 12
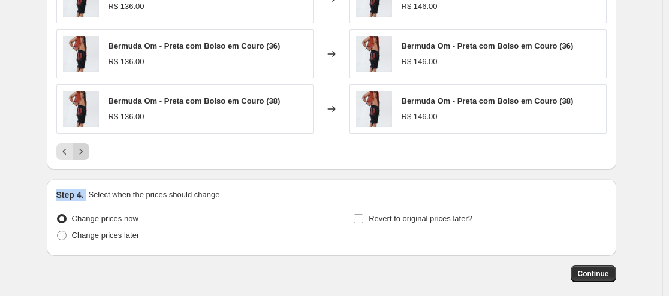
click at [80, 148] on icon "Next" at bounding box center [81, 152] width 12 height 12
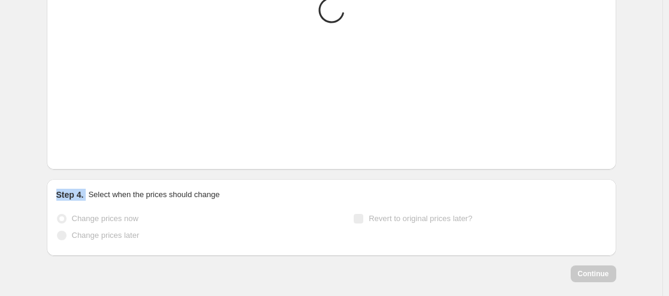
click at [80, 148] on icon "Next" at bounding box center [81, 152] width 12 height 12
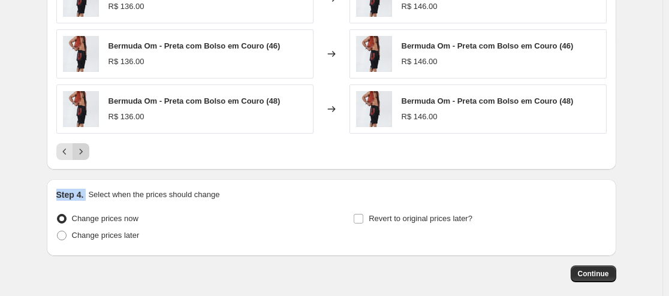
click at [80, 148] on icon "Next" at bounding box center [81, 152] width 12 height 12
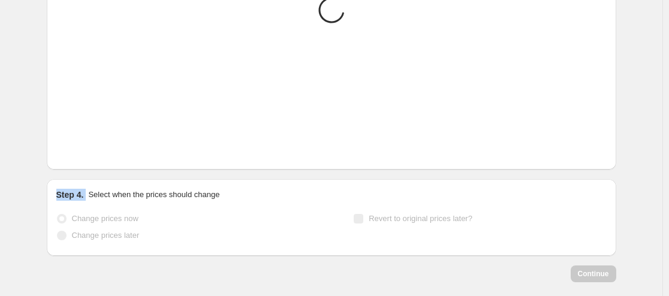
click at [80, 148] on icon "Next" at bounding box center [81, 152] width 12 height 12
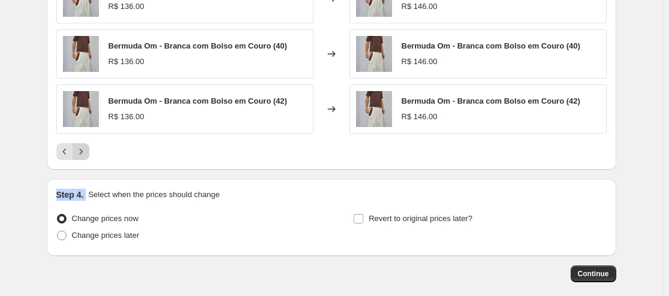
click at [80, 148] on icon "Next" at bounding box center [81, 152] width 12 height 12
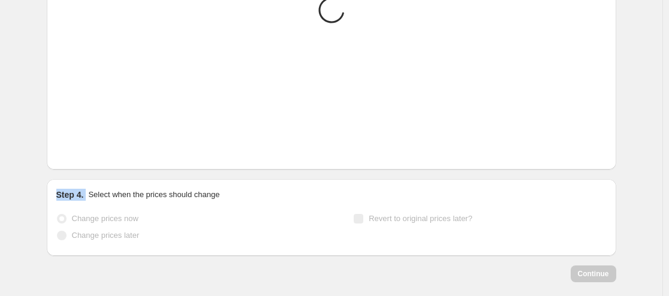
click at [80, 148] on icon "Next" at bounding box center [81, 152] width 12 height 12
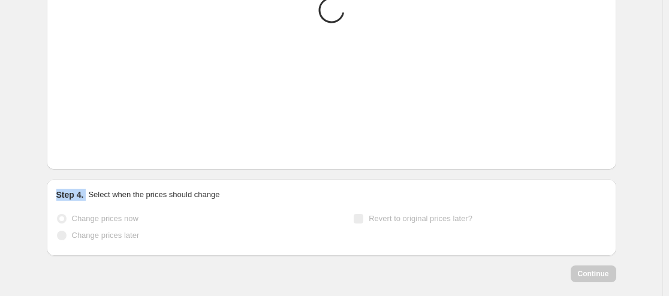
click at [80, 148] on icon "Next" at bounding box center [81, 152] width 12 height 12
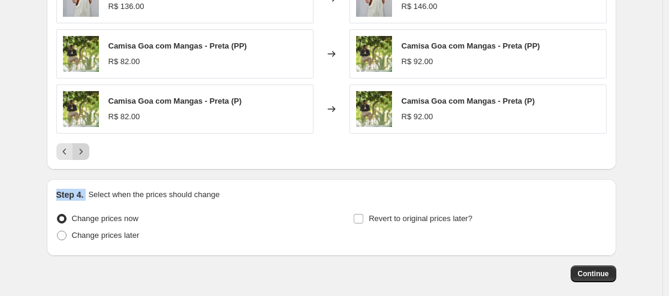
click at [80, 148] on icon "Next" at bounding box center [81, 152] width 12 height 12
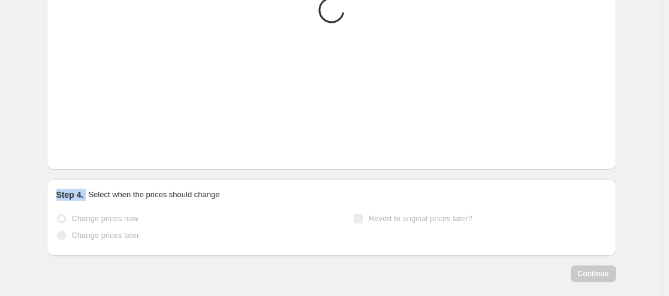
click at [80, 148] on icon "Next" at bounding box center [81, 152] width 12 height 12
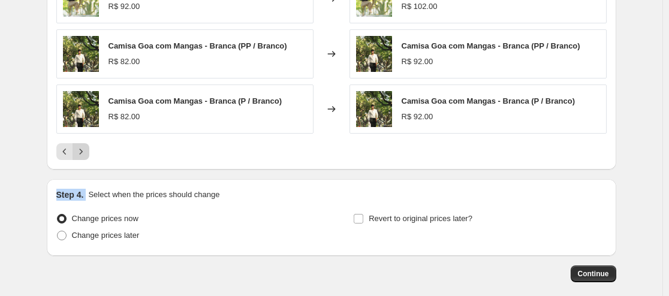
click at [80, 148] on icon "Next" at bounding box center [81, 152] width 12 height 12
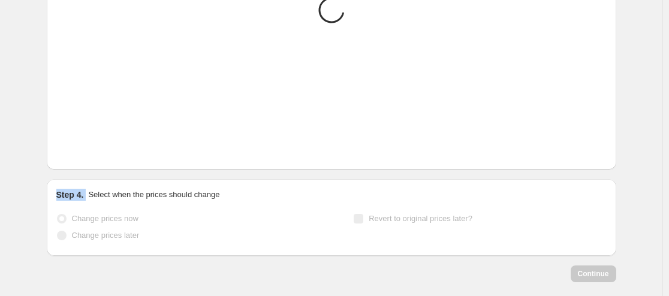
click at [80, 148] on icon "Next" at bounding box center [81, 152] width 12 height 12
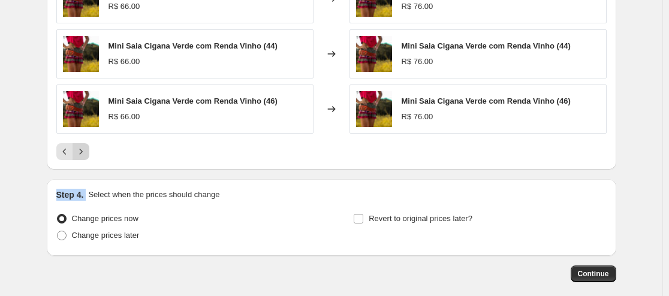
click at [80, 148] on icon "Next" at bounding box center [81, 152] width 12 height 12
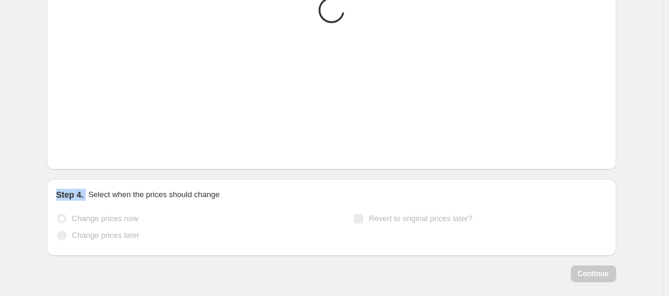
click at [80, 148] on icon "Next" at bounding box center [81, 152] width 12 height 12
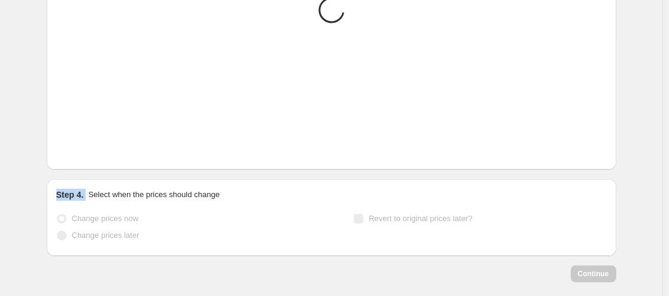
click at [80, 148] on icon "Next" at bounding box center [81, 152] width 12 height 12
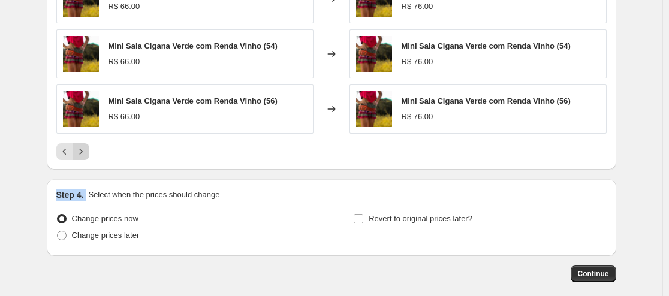
click at [80, 148] on icon "Next" at bounding box center [81, 152] width 12 height 12
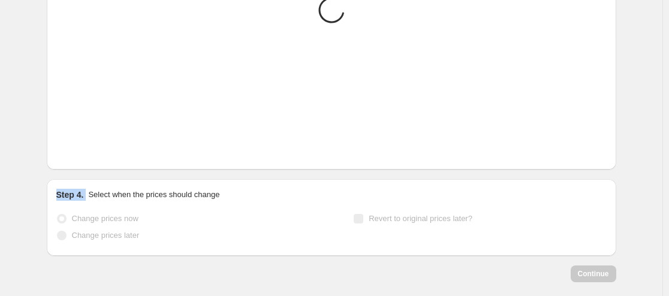
click at [80, 148] on icon "Next" at bounding box center [81, 152] width 12 height 12
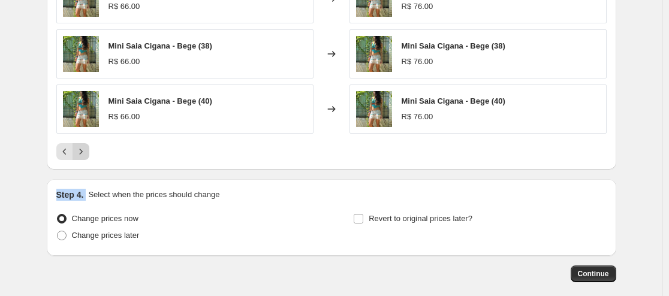
click at [80, 148] on icon "Next" at bounding box center [81, 152] width 12 height 12
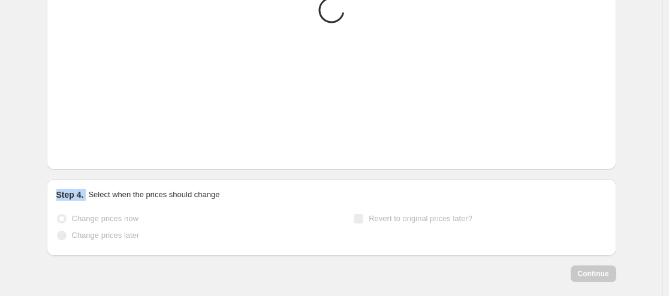
click at [80, 148] on icon "Next" at bounding box center [81, 152] width 12 height 12
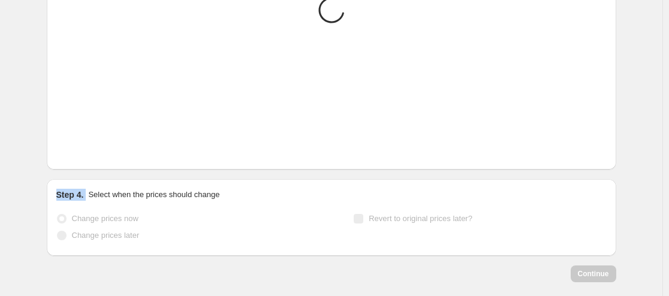
click at [80, 148] on icon "Next" at bounding box center [81, 152] width 12 height 12
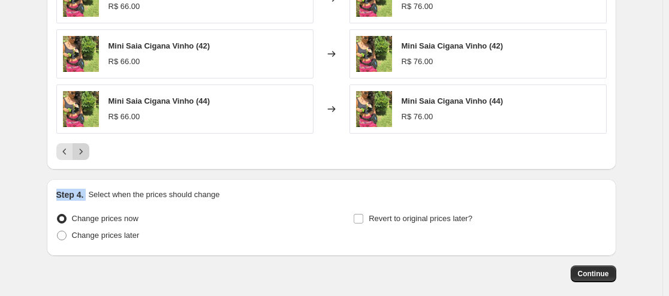
click at [80, 148] on icon "Next" at bounding box center [81, 152] width 12 height 12
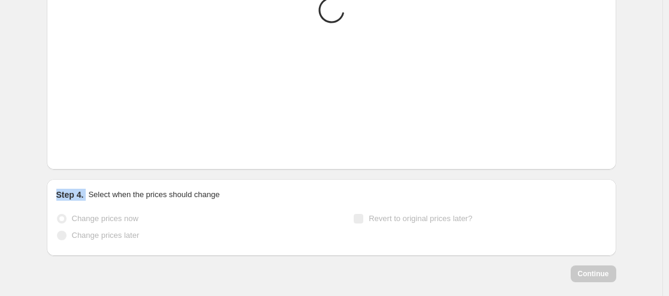
click at [80, 148] on icon "Next" at bounding box center [81, 152] width 12 height 12
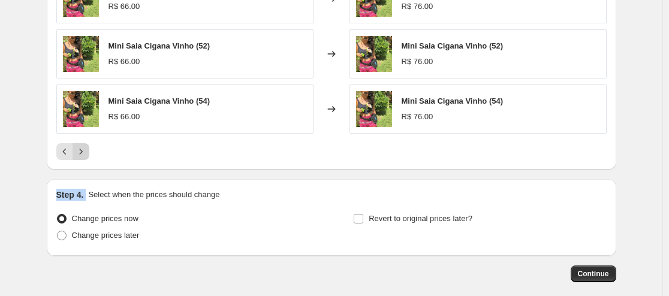
click at [80, 148] on icon "Next" at bounding box center [81, 152] width 12 height 12
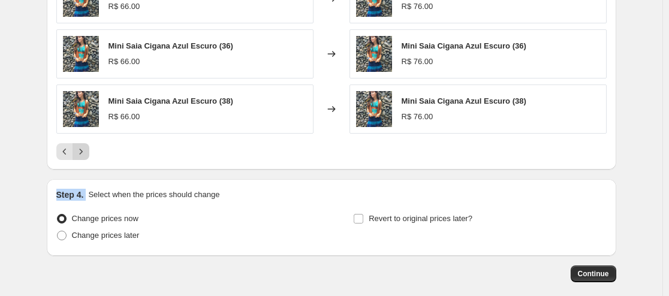
click at [80, 148] on icon "Next" at bounding box center [81, 152] width 12 height 12
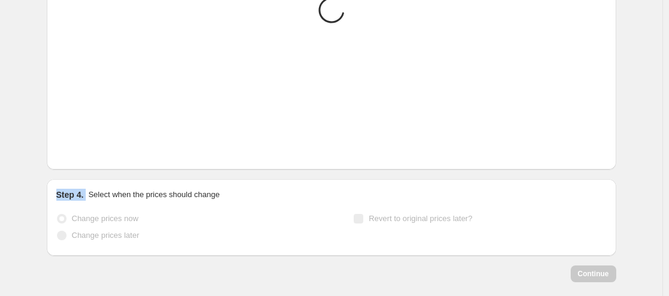
click at [80, 148] on icon "Next" at bounding box center [81, 152] width 12 height 12
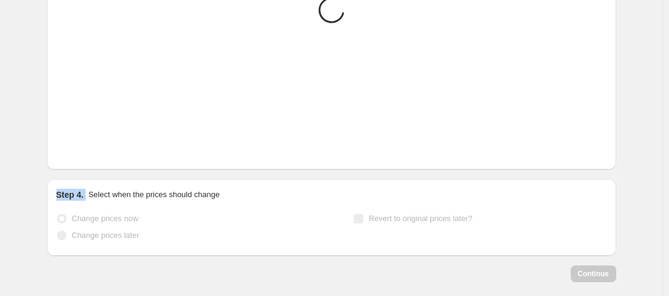
click at [80, 148] on icon "Next" at bounding box center [81, 152] width 12 height 12
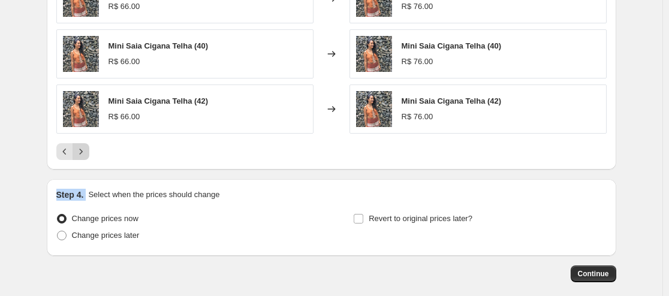
click at [80, 148] on icon "Next" at bounding box center [81, 152] width 12 height 12
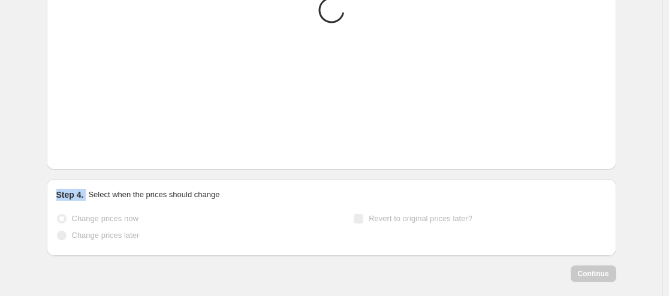
click at [80, 148] on icon "Next" at bounding box center [81, 152] width 12 height 12
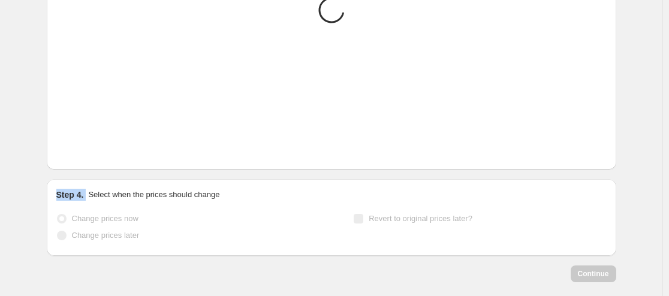
click at [80, 148] on icon "Next" at bounding box center [81, 152] width 12 height 12
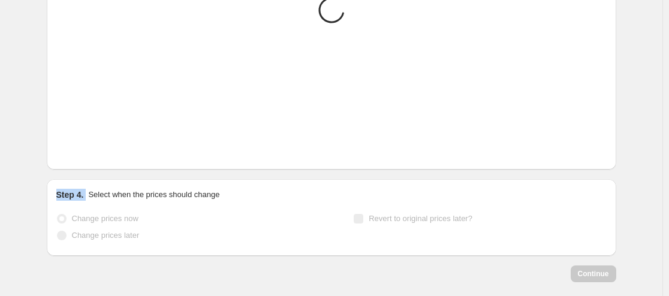
click at [80, 148] on icon "Next" at bounding box center [81, 152] width 12 height 12
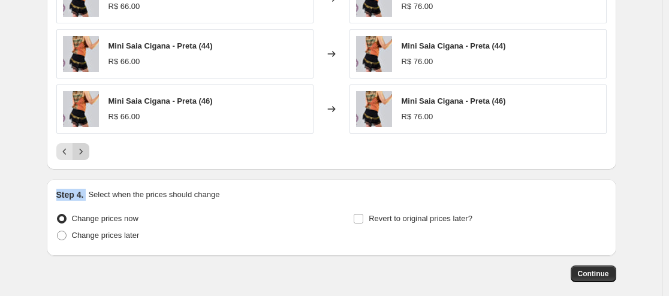
click at [80, 148] on icon "Next" at bounding box center [81, 152] width 12 height 12
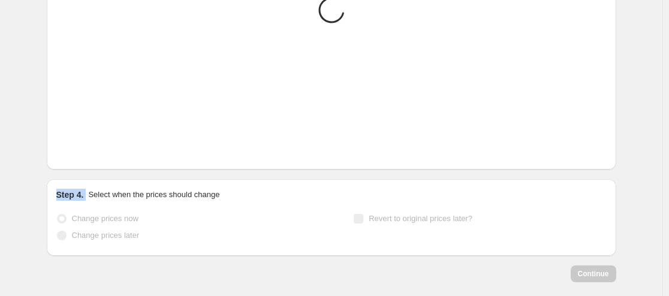
click at [80, 148] on icon "Next" at bounding box center [81, 152] width 12 height 12
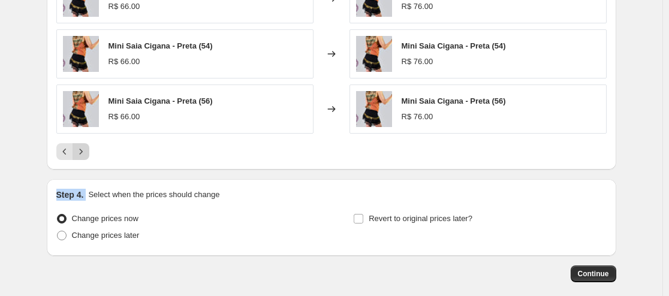
click at [80, 148] on icon "Next" at bounding box center [81, 152] width 12 height 12
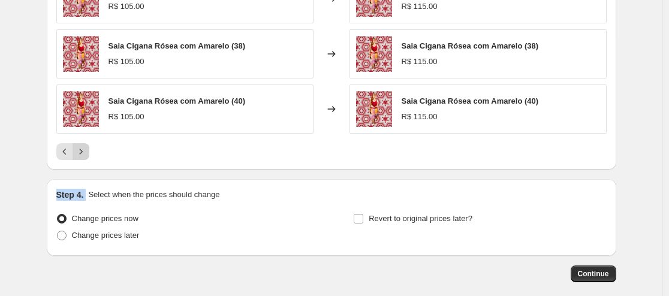
click at [80, 148] on icon "Next" at bounding box center [81, 152] width 12 height 12
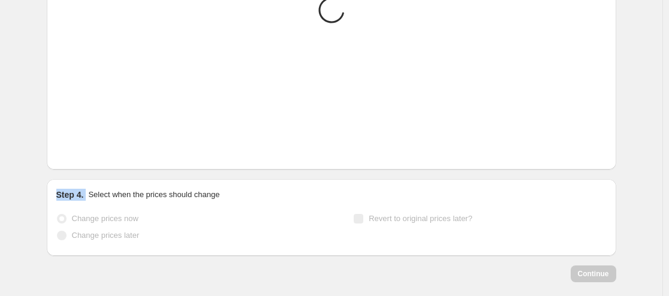
click at [80, 148] on icon "Next" at bounding box center [81, 152] width 12 height 12
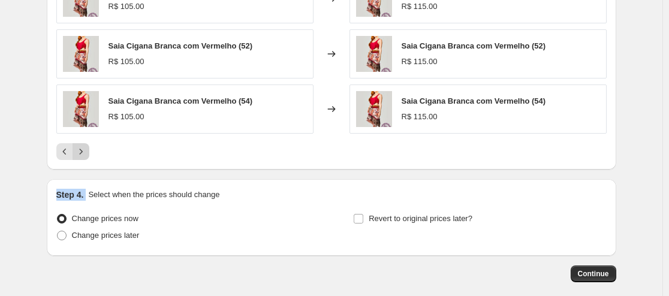
click at [80, 148] on icon "Next" at bounding box center [81, 152] width 12 height 12
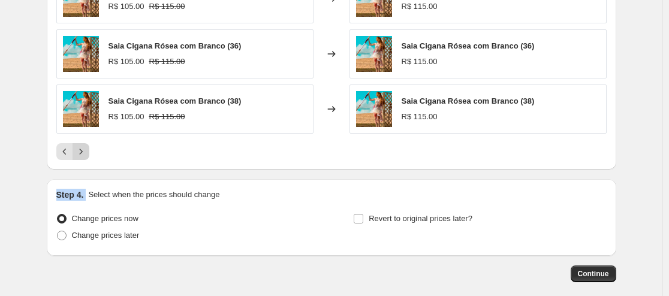
click at [80, 148] on icon "Next" at bounding box center [81, 152] width 12 height 12
click at [87, 154] on icon "Next" at bounding box center [81, 152] width 12 height 12
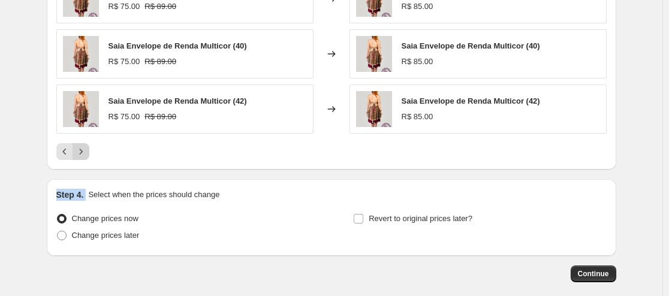
click at [87, 154] on icon "Next" at bounding box center [81, 152] width 12 height 12
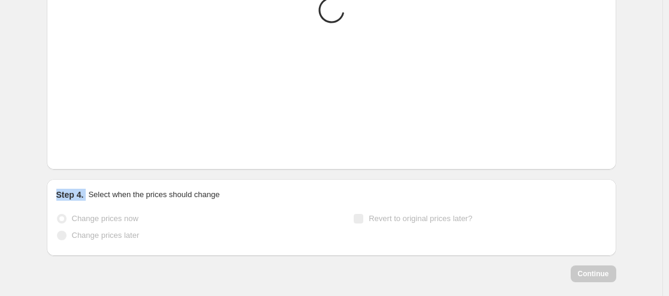
click at [87, 154] on icon "Next" at bounding box center [81, 152] width 12 height 12
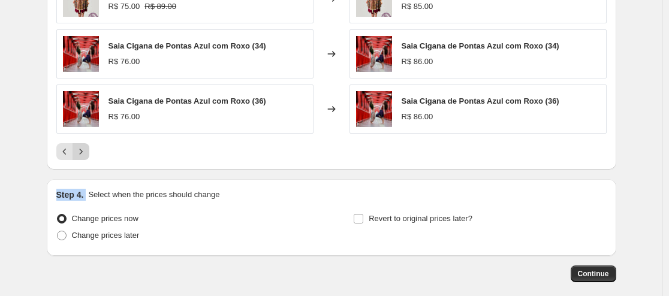
click at [87, 154] on icon "Next" at bounding box center [81, 152] width 12 height 12
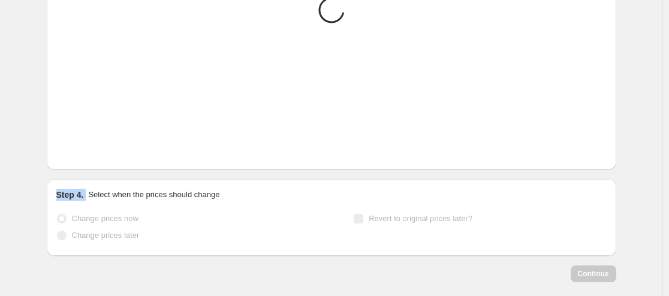
click at [87, 154] on icon "Next" at bounding box center [81, 152] width 12 height 12
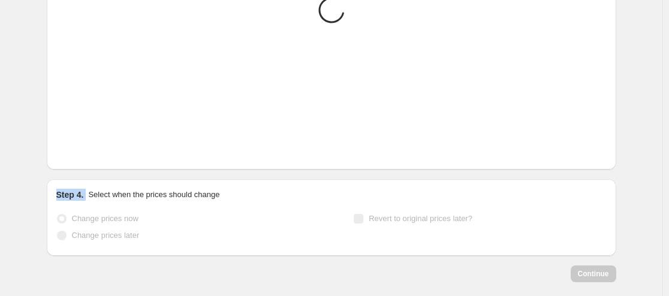
click at [87, 154] on icon "Next" at bounding box center [81, 152] width 12 height 12
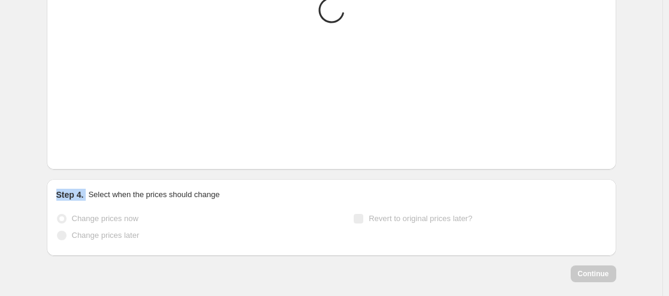
click at [87, 154] on icon "Next" at bounding box center [81, 152] width 12 height 12
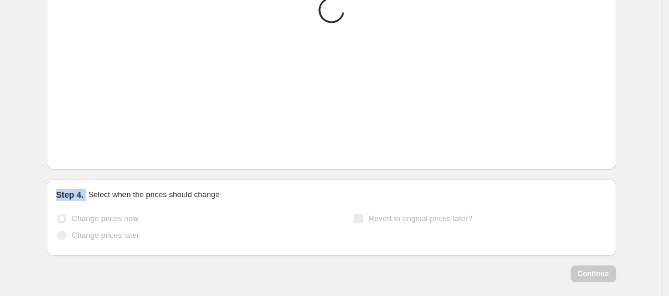
click at [87, 154] on icon "Next" at bounding box center [81, 152] width 12 height 12
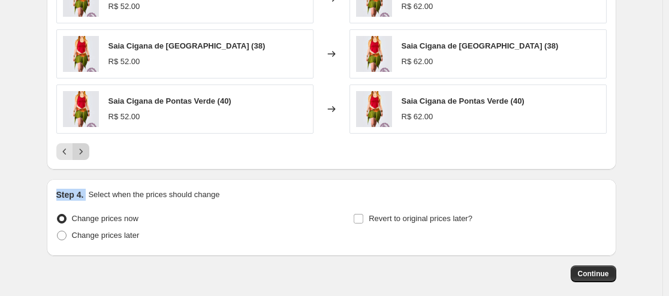
click at [87, 154] on icon "Next" at bounding box center [81, 152] width 12 height 12
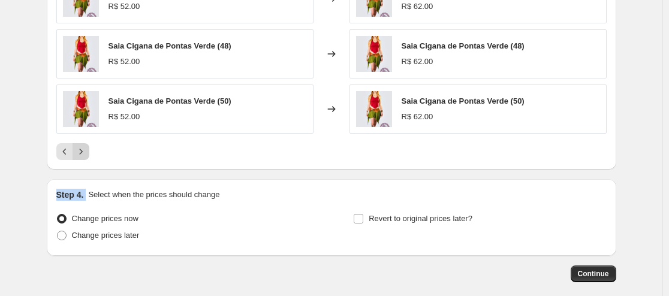
click at [87, 154] on icon "Next" at bounding box center [81, 152] width 12 height 12
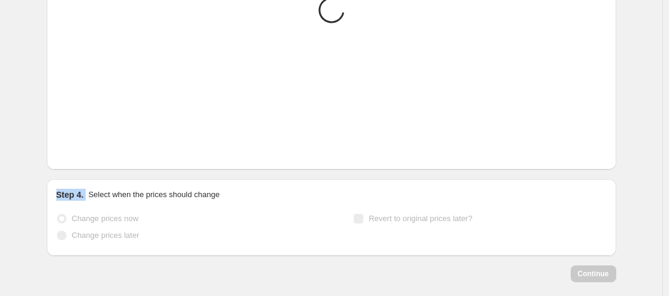
click at [87, 154] on icon "Next" at bounding box center [81, 152] width 12 height 12
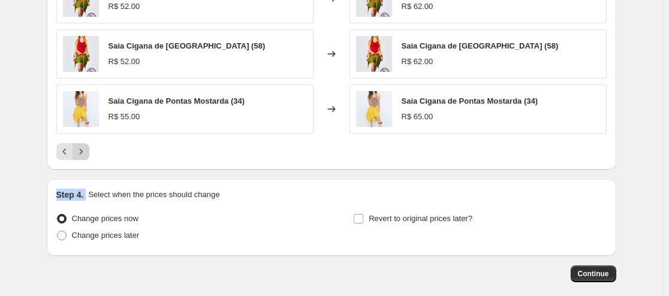
click at [87, 154] on icon "Next" at bounding box center [81, 152] width 12 height 12
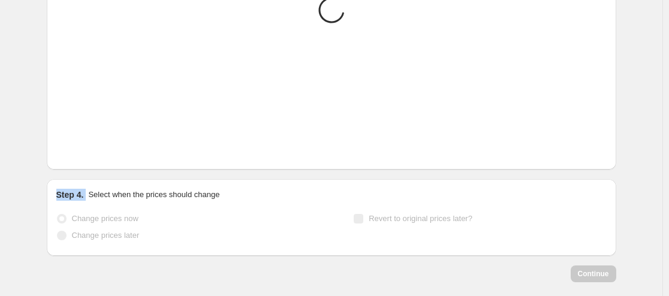
click at [87, 154] on icon "Next" at bounding box center [81, 152] width 12 height 12
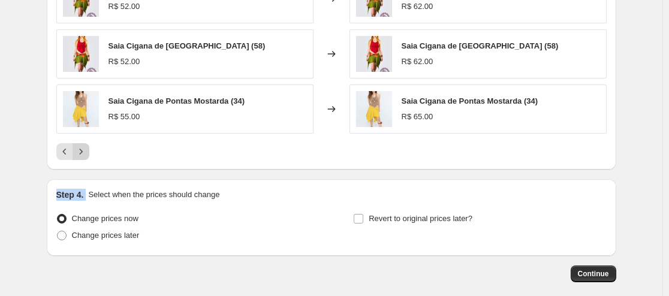
click at [87, 154] on icon "Next" at bounding box center [81, 152] width 12 height 12
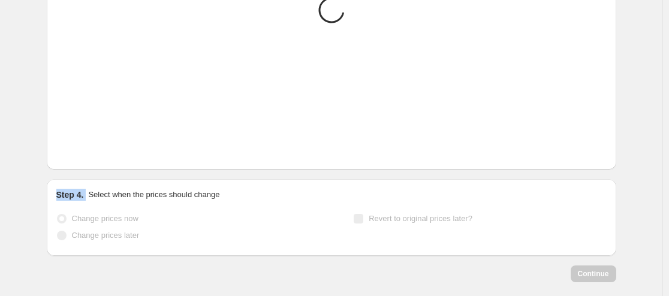
click at [87, 154] on icon "Next" at bounding box center [81, 152] width 12 height 12
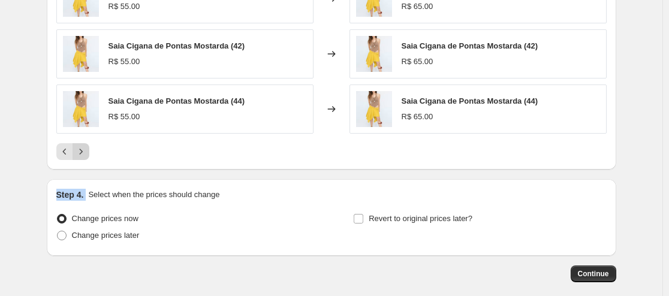
click at [87, 154] on icon "Next" at bounding box center [81, 152] width 12 height 12
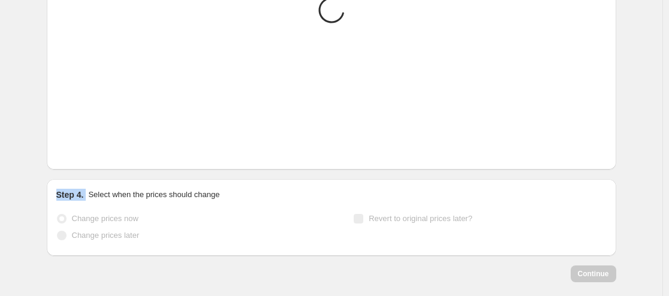
click at [87, 154] on icon "Next" at bounding box center [81, 152] width 12 height 12
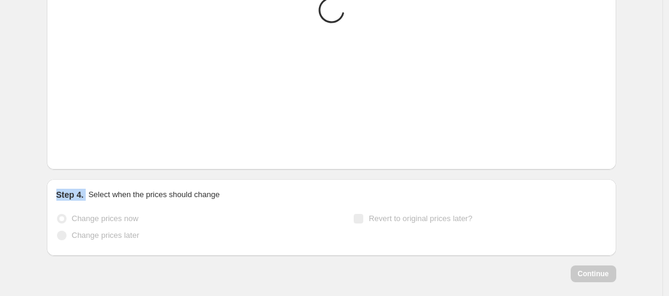
click at [87, 154] on icon "Next" at bounding box center [81, 152] width 12 height 12
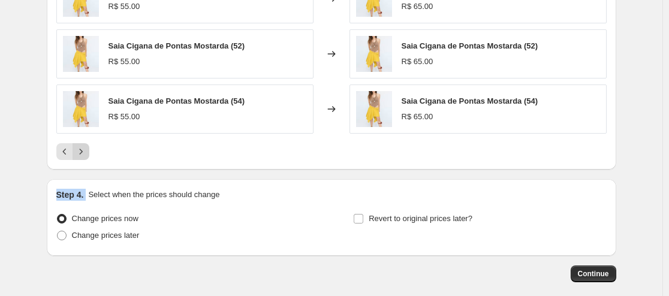
click at [87, 154] on icon "Next" at bounding box center [81, 152] width 12 height 12
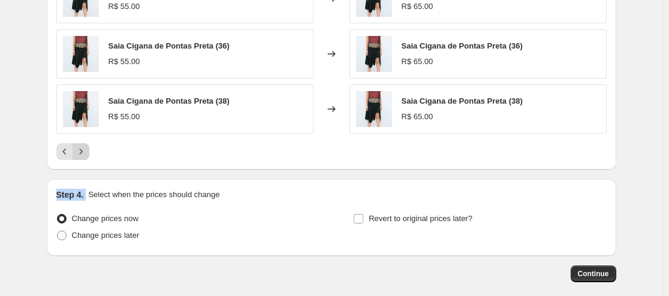
click at [87, 154] on icon "Next" at bounding box center [81, 152] width 12 height 12
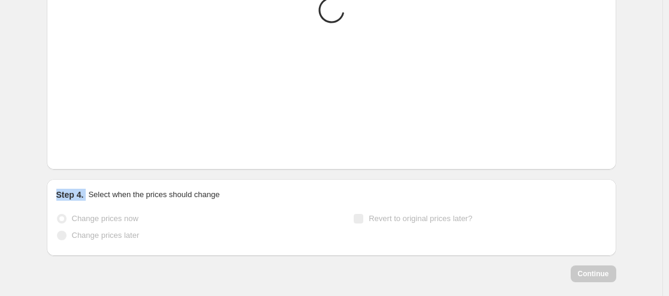
click at [87, 154] on icon "Next" at bounding box center [81, 152] width 12 height 12
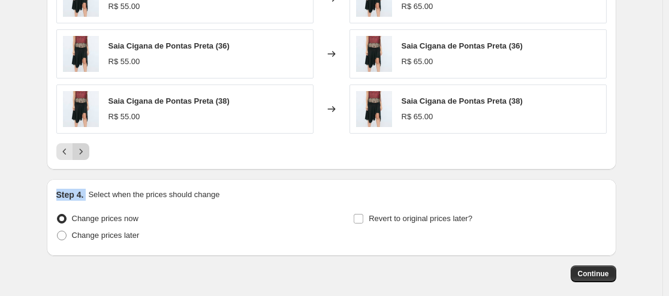
click at [87, 154] on icon "Next" at bounding box center [81, 152] width 12 height 12
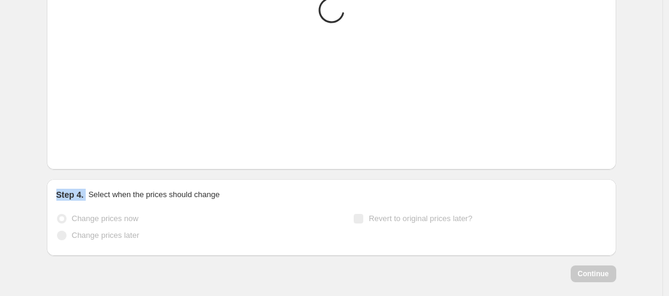
click at [87, 154] on icon "Next" at bounding box center [81, 152] width 12 height 12
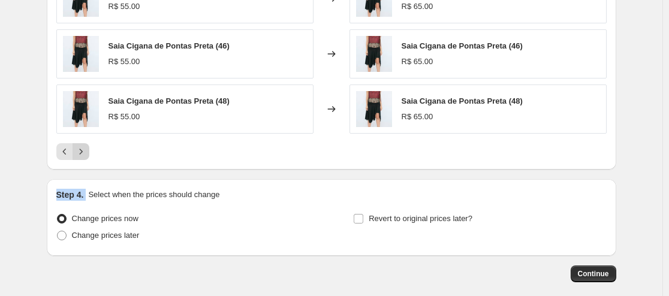
click at [87, 154] on icon "Next" at bounding box center [81, 152] width 12 height 12
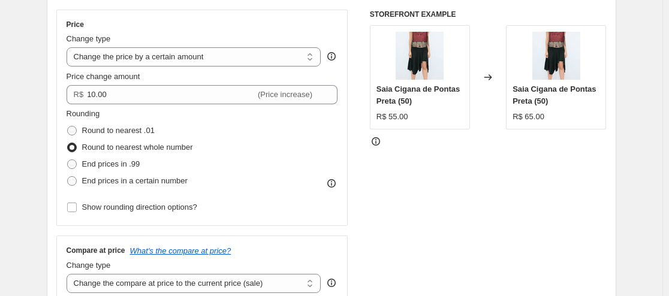
scroll to position [199, 0]
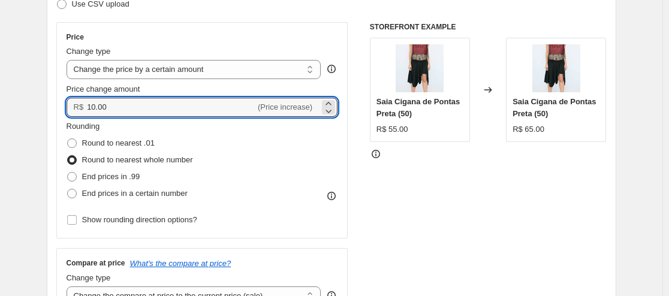
drag, startPoint x: 76, startPoint y: 104, endPoint x: 46, endPoint y: 103, distance: 29.4
type input "5.00"
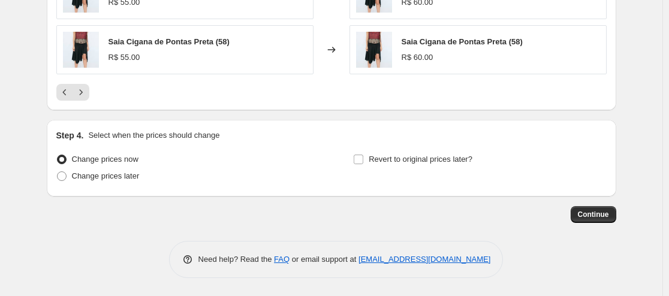
scroll to position [1038, 0]
click at [586, 210] on span "Continue" at bounding box center [593, 215] width 31 height 10
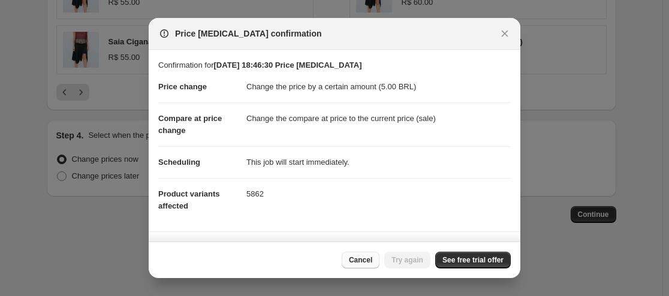
click at [372, 258] on span "Cancel" at bounding box center [360, 260] width 23 height 10
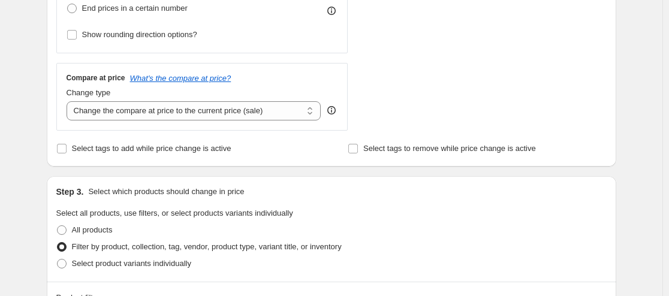
scroll to position [378, 0]
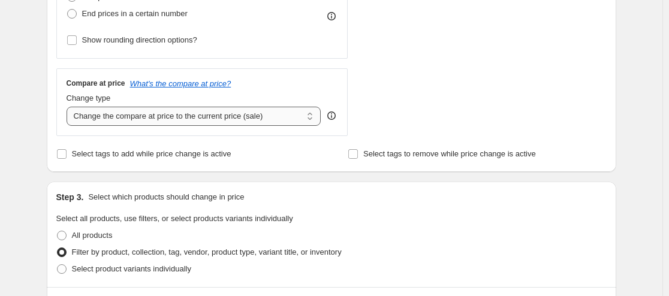
click at [302, 116] on select "Change the compare at price to the current price (sale) Change the compare at p…" at bounding box center [194, 116] width 255 height 19
click at [37, 97] on div "Create new price [MEDICAL_DATA]. This page is ready Create new price [MEDICAL_D…" at bounding box center [331, 289] width 599 height 1334
click at [137, 119] on select "Change the compare at price to the current price (sale) Change the compare at p…" at bounding box center [194, 116] width 255 height 19
select select "no_change"
click at [69, 107] on select "Change the compare at price to the current price (sale) Change the compare at p…" at bounding box center [194, 116] width 255 height 19
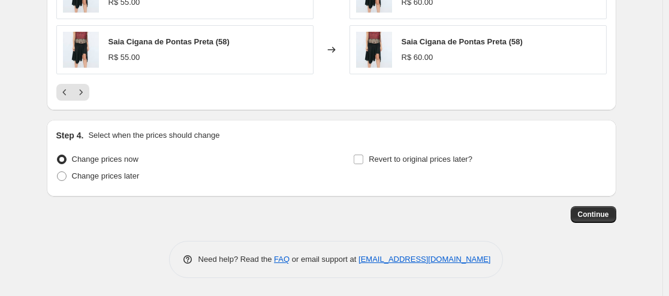
scroll to position [1038, 0]
click at [594, 210] on span "Continue" at bounding box center [593, 215] width 31 height 10
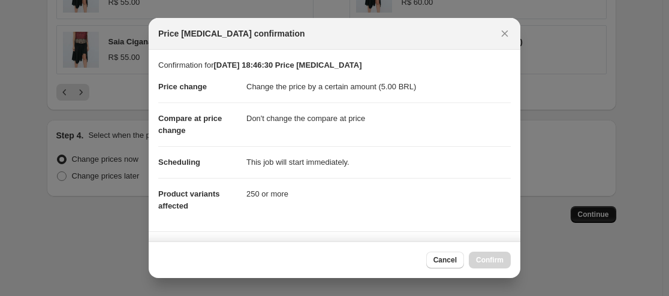
scroll to position [0, 0]
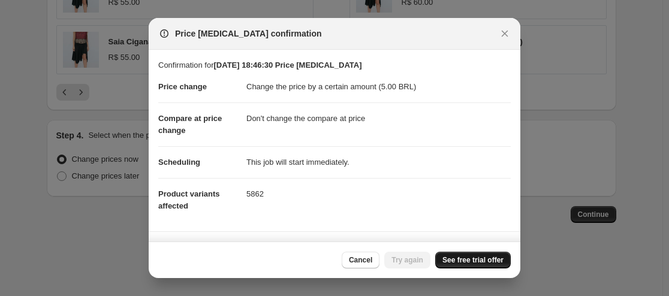
click at [460, 260] on span "See free trial offer" at bounding box center [473, 260] width 61 height 10
click at [371, 260] on span "Cancel" at bounding box center [360, 260] width 23 height 10
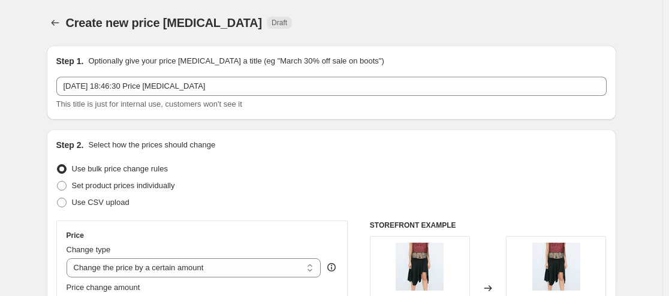
scroll to position [1038, 0]
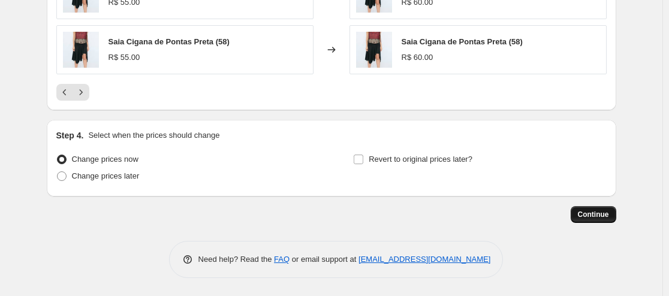
click at [603, 215] on span "Continue" at bounding box center [593, 215] width 31 height 10
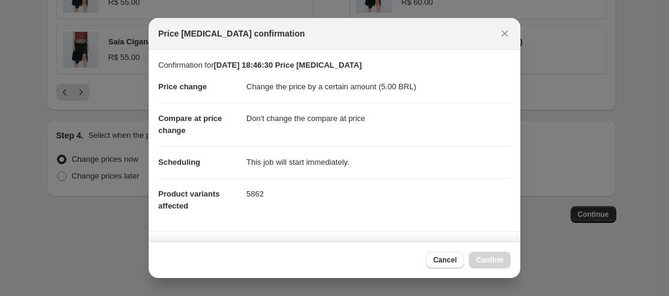
scroll to position [201, 0]
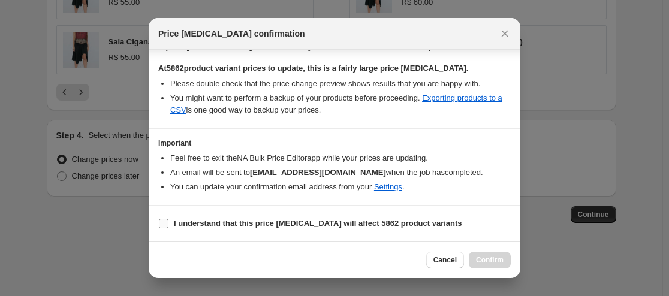
click at [395, 224] on b "I understand that this price [MEDICAL_DATA] will affect 5862 product variants" at bounding box center [318, 223] width 288 height 9
click at [169, 224] on input "I understand that this price [MEDICAL_DATA] will affect 5862 product variants" at bounding box center [164, 224] width 10 height 10
checkbox input "true"
click at [485, 258] on span "Confirm" at bounding box center [490, 260] width 28 height 10
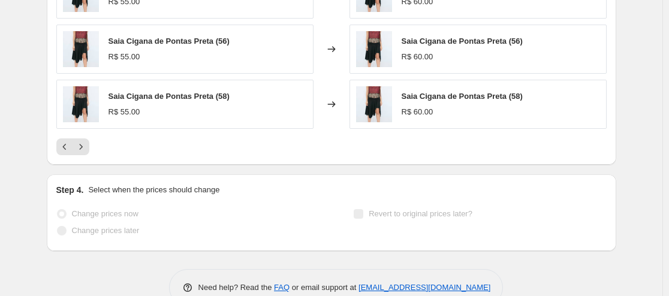
scroll to position [1069, 0]
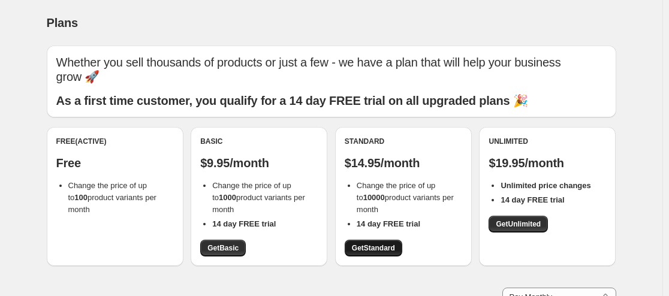
click at [380, 247] on span "Get Standard" at bounding box center [373, 248] width 43 height 10
